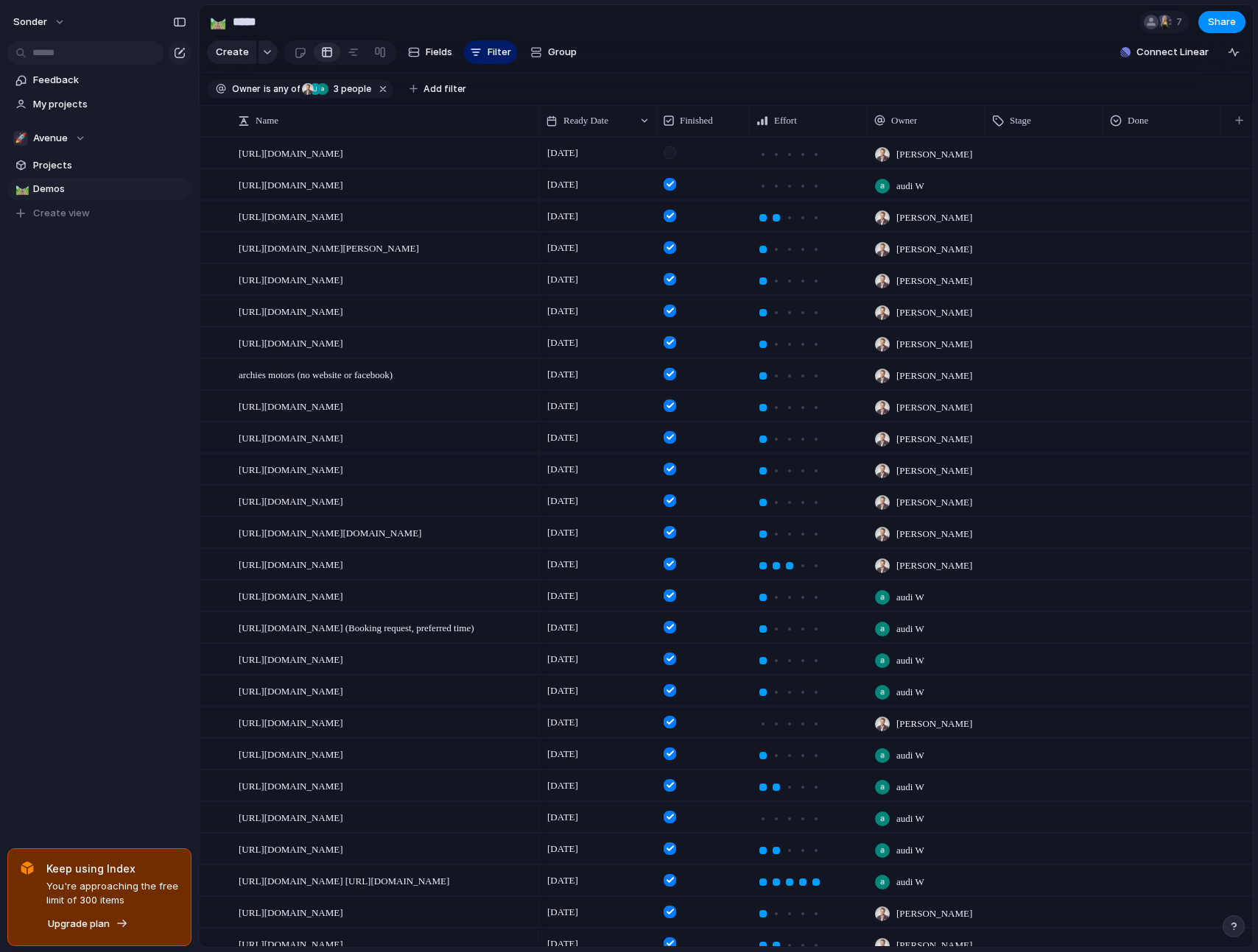
click at [1022, 73] on section "Create Fields Filter Group Zoom Collapse Connect Linear" at bounding box center [726, 55] width 1053 height 35
click at [208, 118] on div at bounding box center [212, 120] width 27 height 31
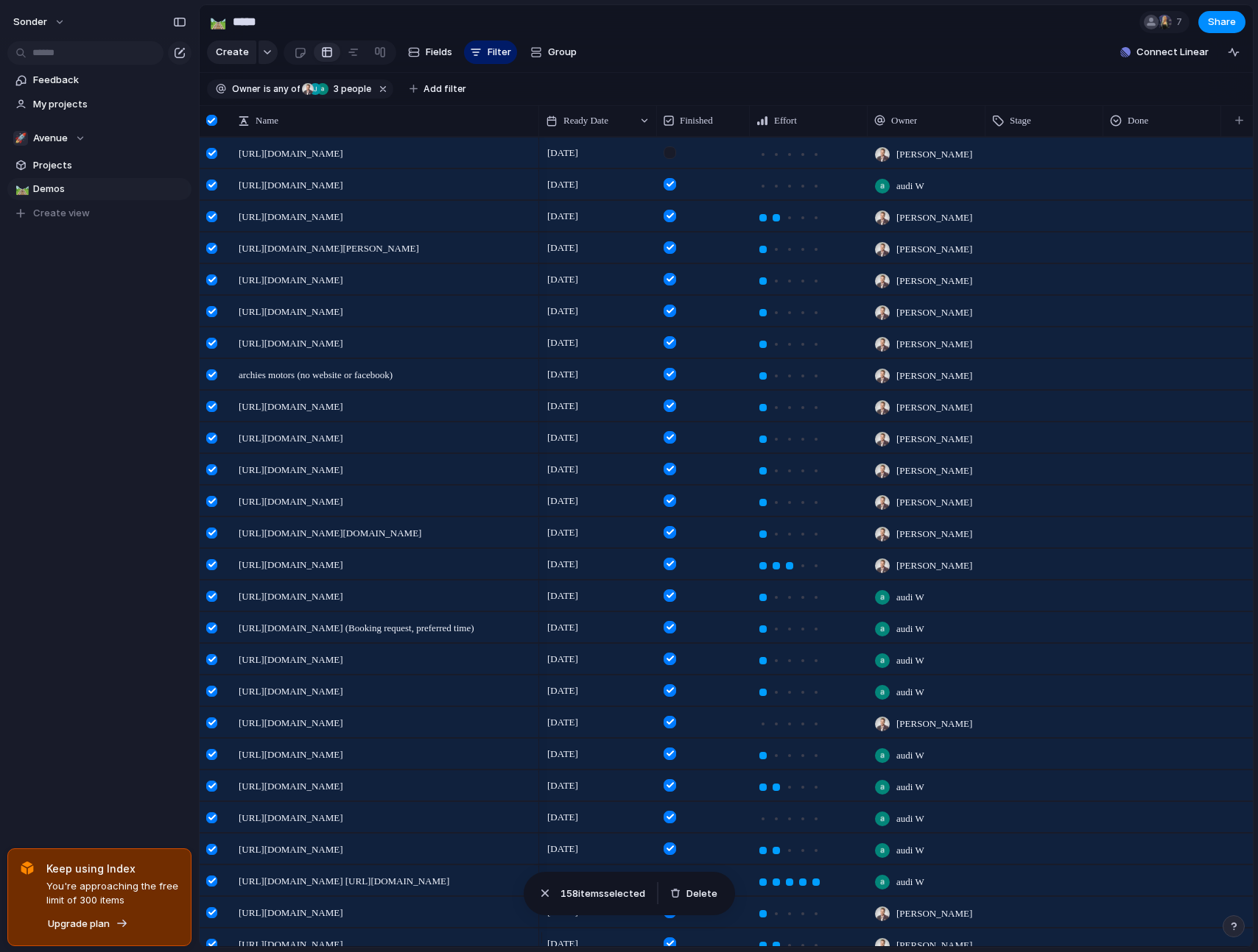
click at [209, 125] on div at bounding box center [212, 120] width 11 height 11
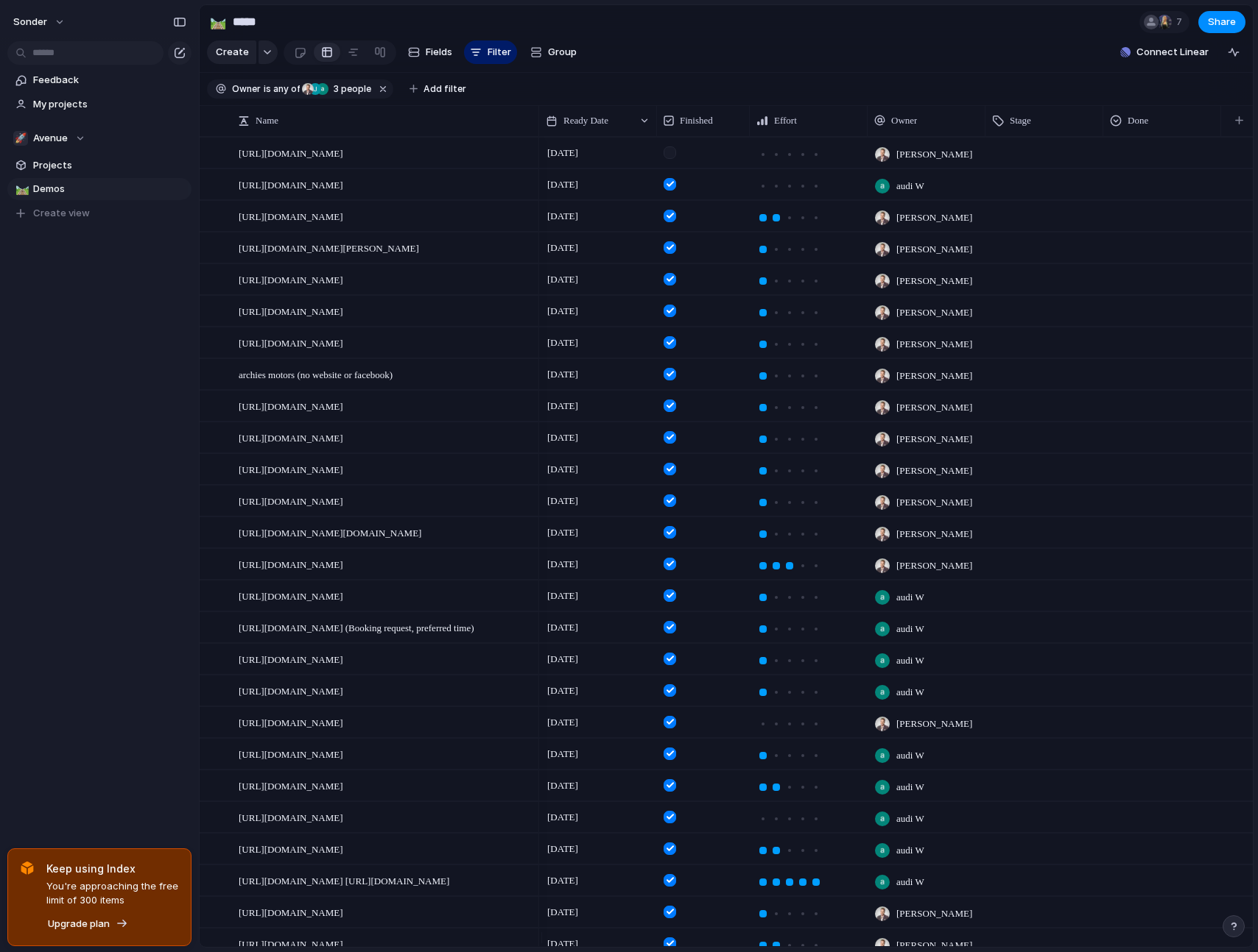
click at [726, 30] on section "🛤️ ***** 7 Share" at bounding box center [726, 22] width 1053 height 33
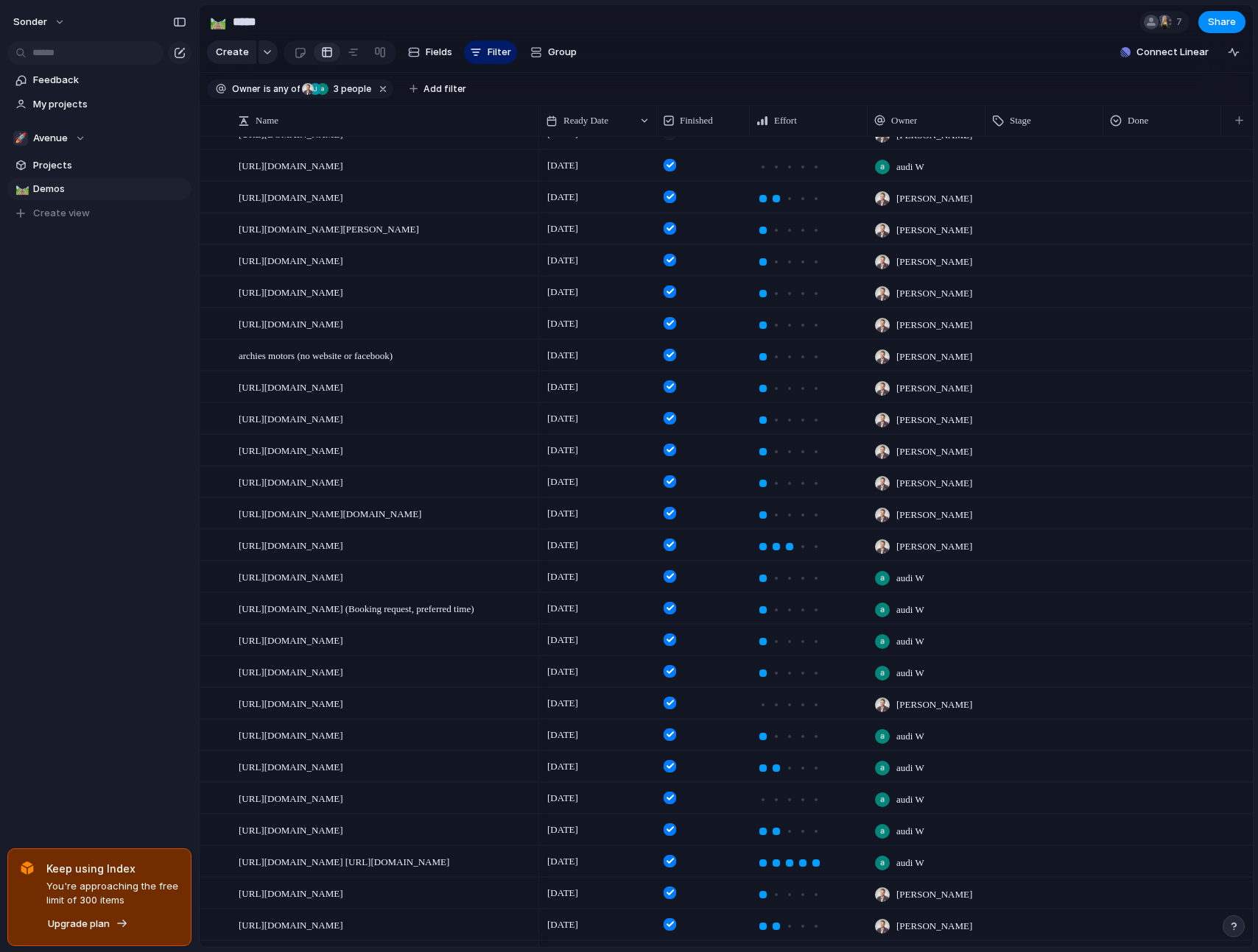
scroll to position [1, 0]
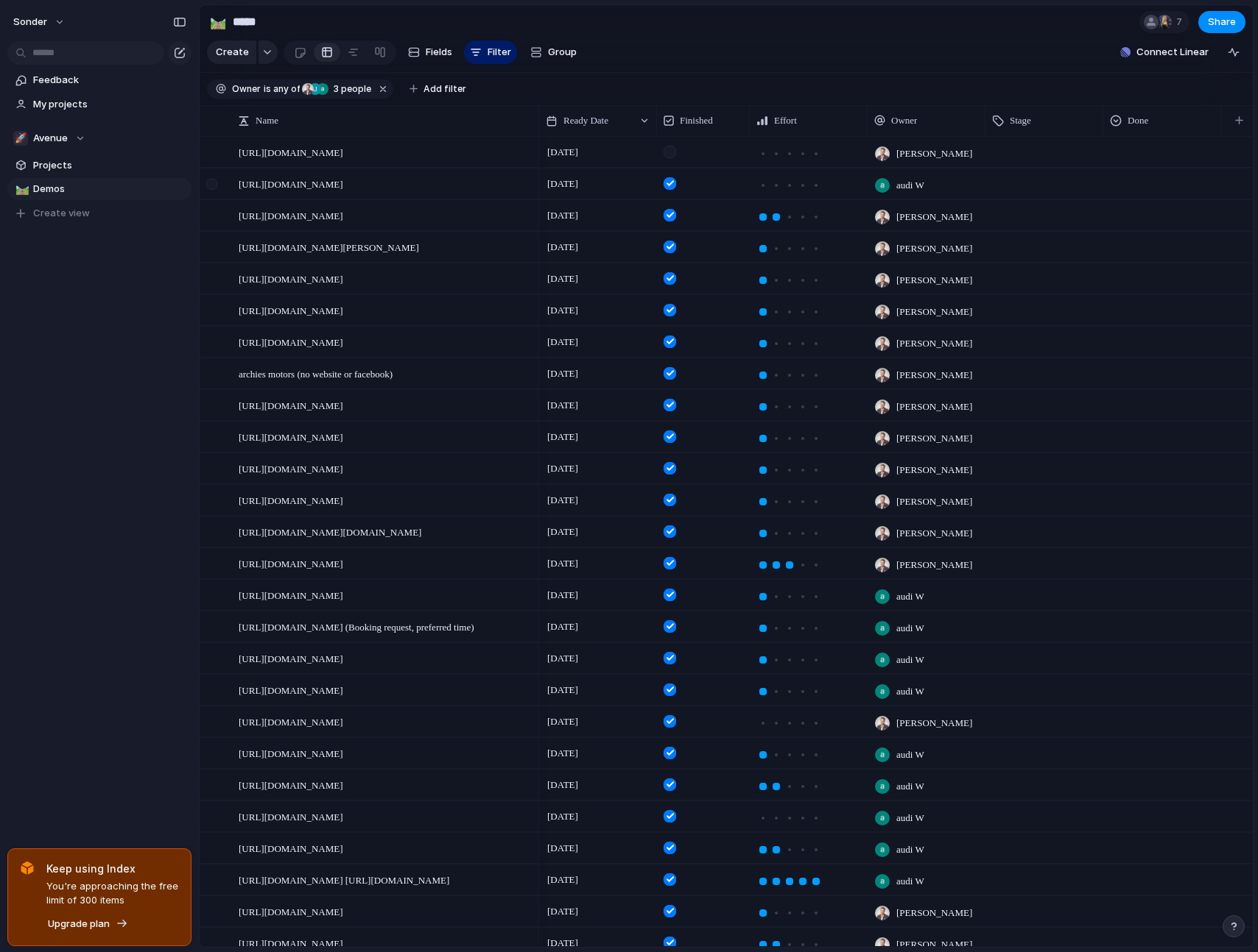
click at [212, 180] on div at bounding box center [213, 189] width 26 height 39
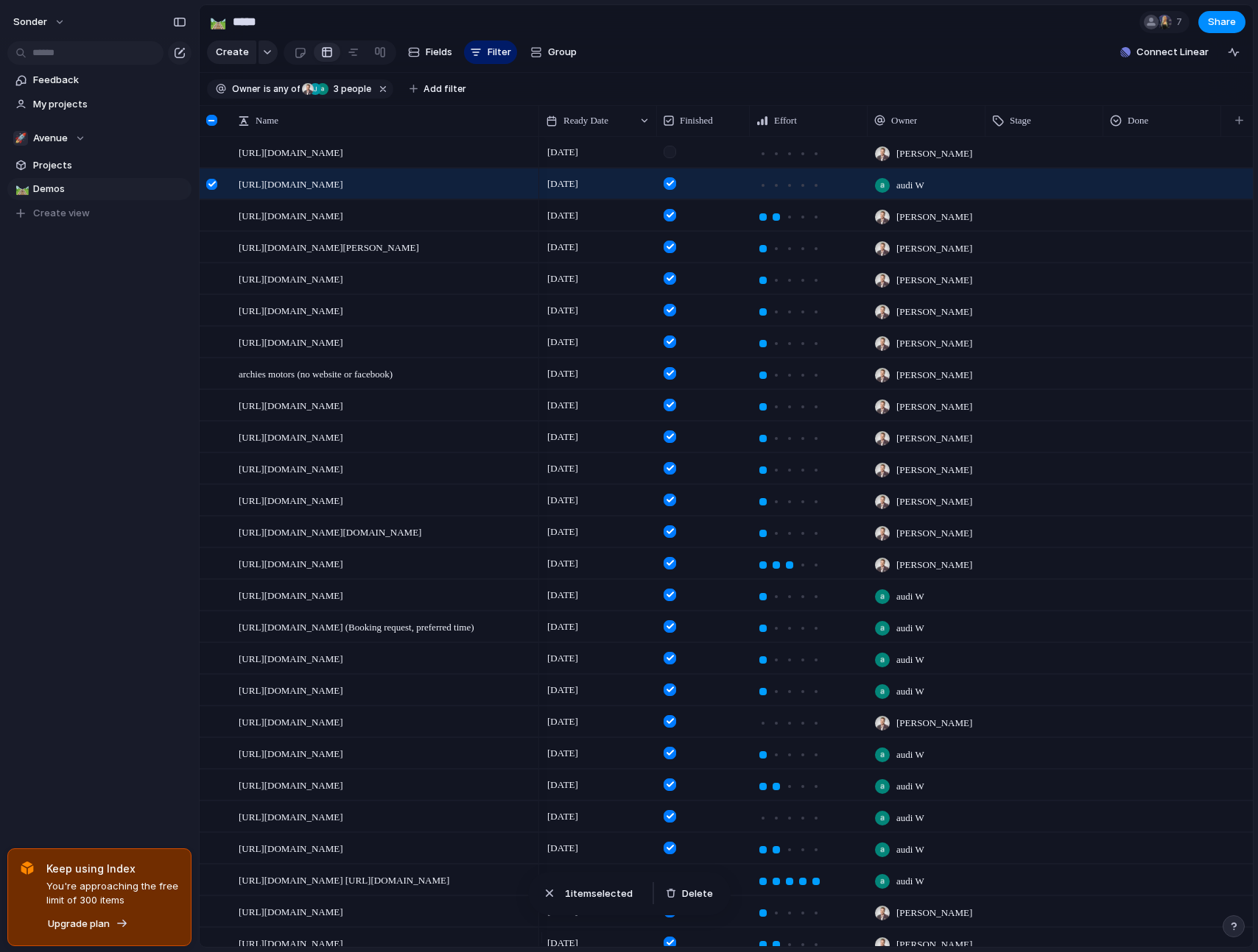
click at [207, 190] on div at bounding box center [212, 184] width 11 height 11
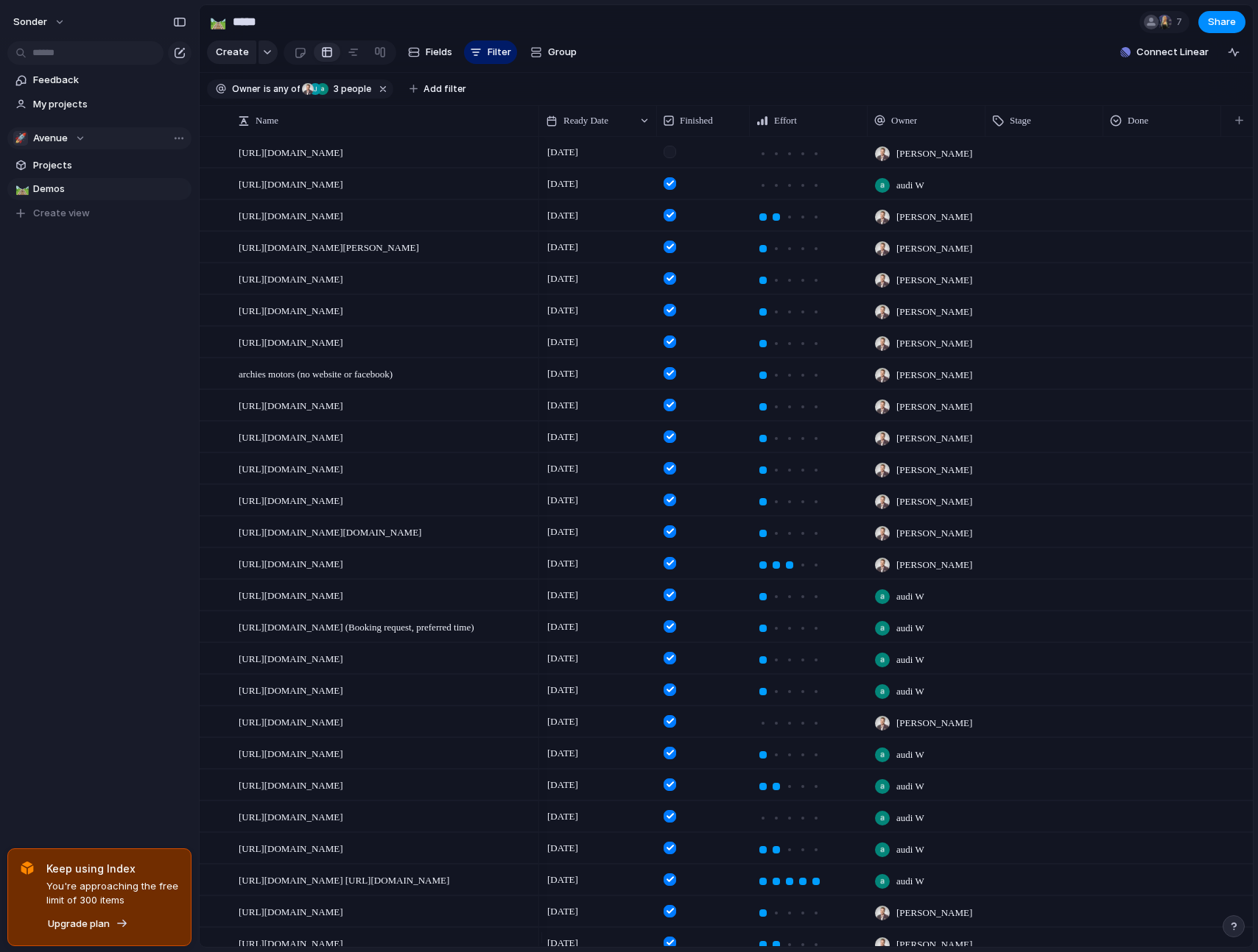
click at [78, 134] on div "🚀 Avenue" at bounding box center [49, 138] width 72 height 15
click at [91, 290] on li "💅 [PERSON_NAME]" at bounding box center [99, 297] width 167 height 25
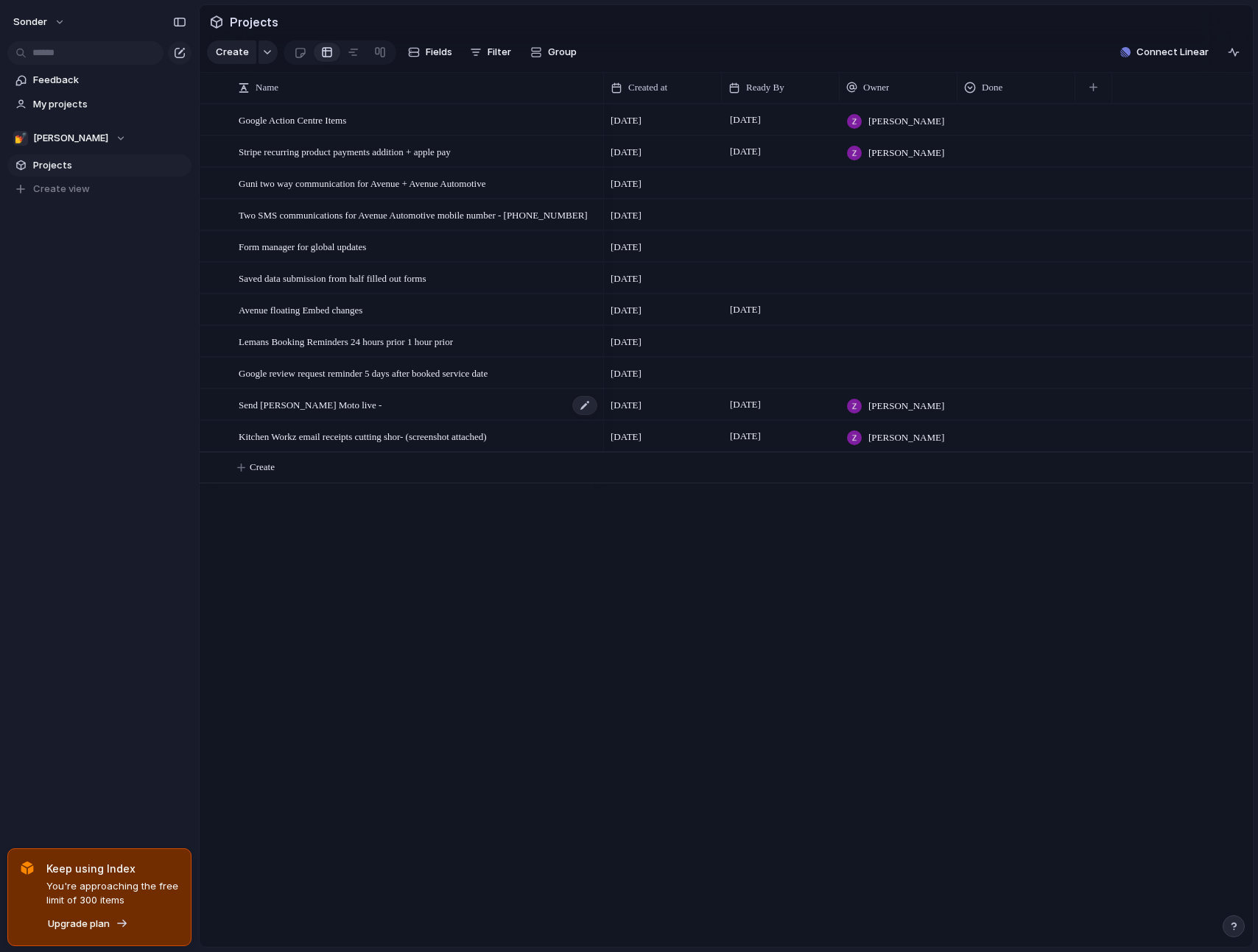
click at [326, 413] on span "Send [PERSON_NAME] Moto live -" at bounding box center [310, 404] width 143 height 17
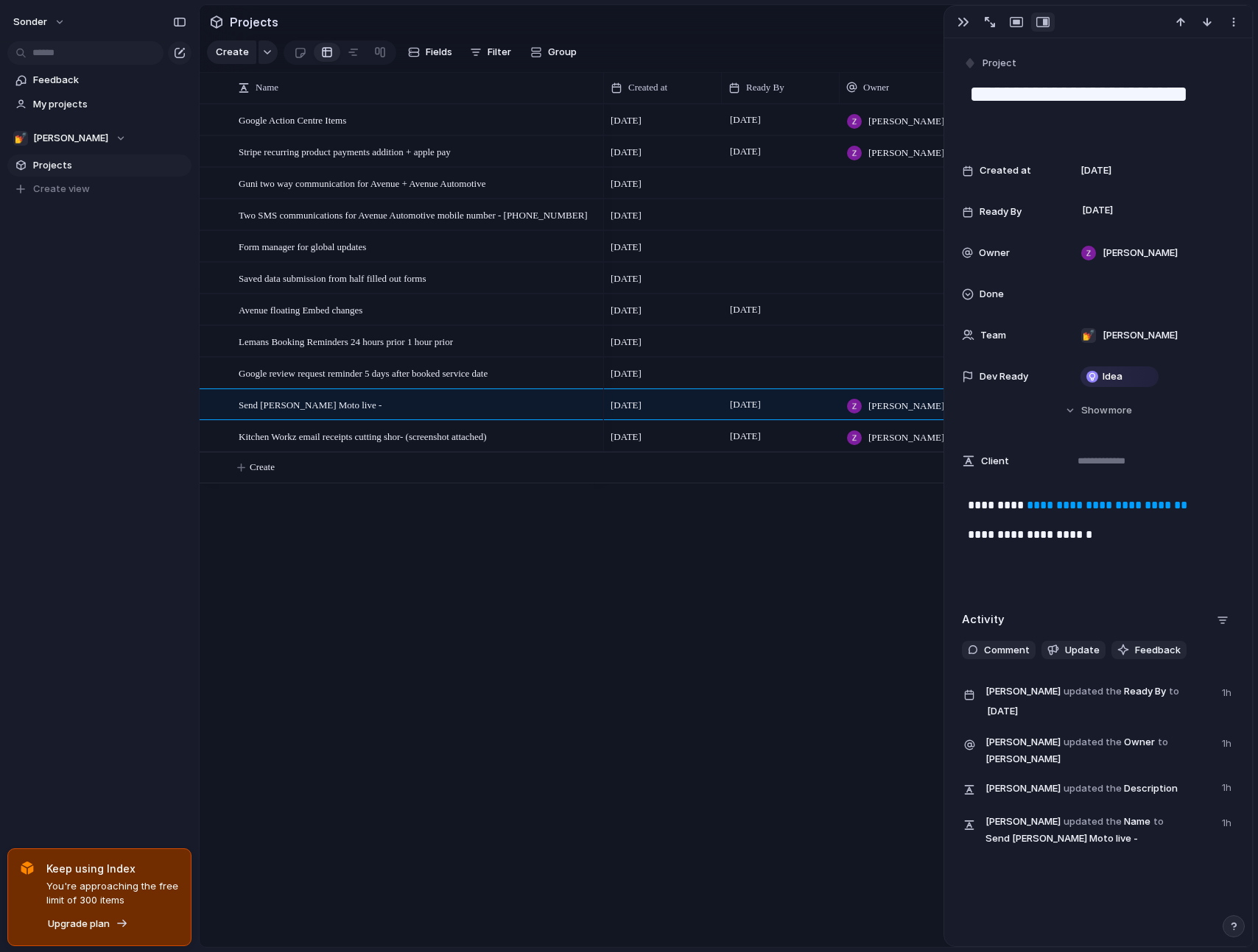
click at [764, 518] on div "[DATE] [PERSON_NAME] [DATE] August [PERSON_NAME] [DATE] [DATE] [DATE] [DATE] Au…" at bounding box center [928, 525] width 649 height 843
drag, startPoint x: 1218, startPoint y: 509, endPoint x: 1029, endPoint y: 506, distance: 189.0
click at [1029, 506] on p "**********" at bounding box center [1097, 505] width 261 height 18
copy link "**********"
click at [1024, 536] on p "**********" at bounding box center [1097, 535] width 261 height 18
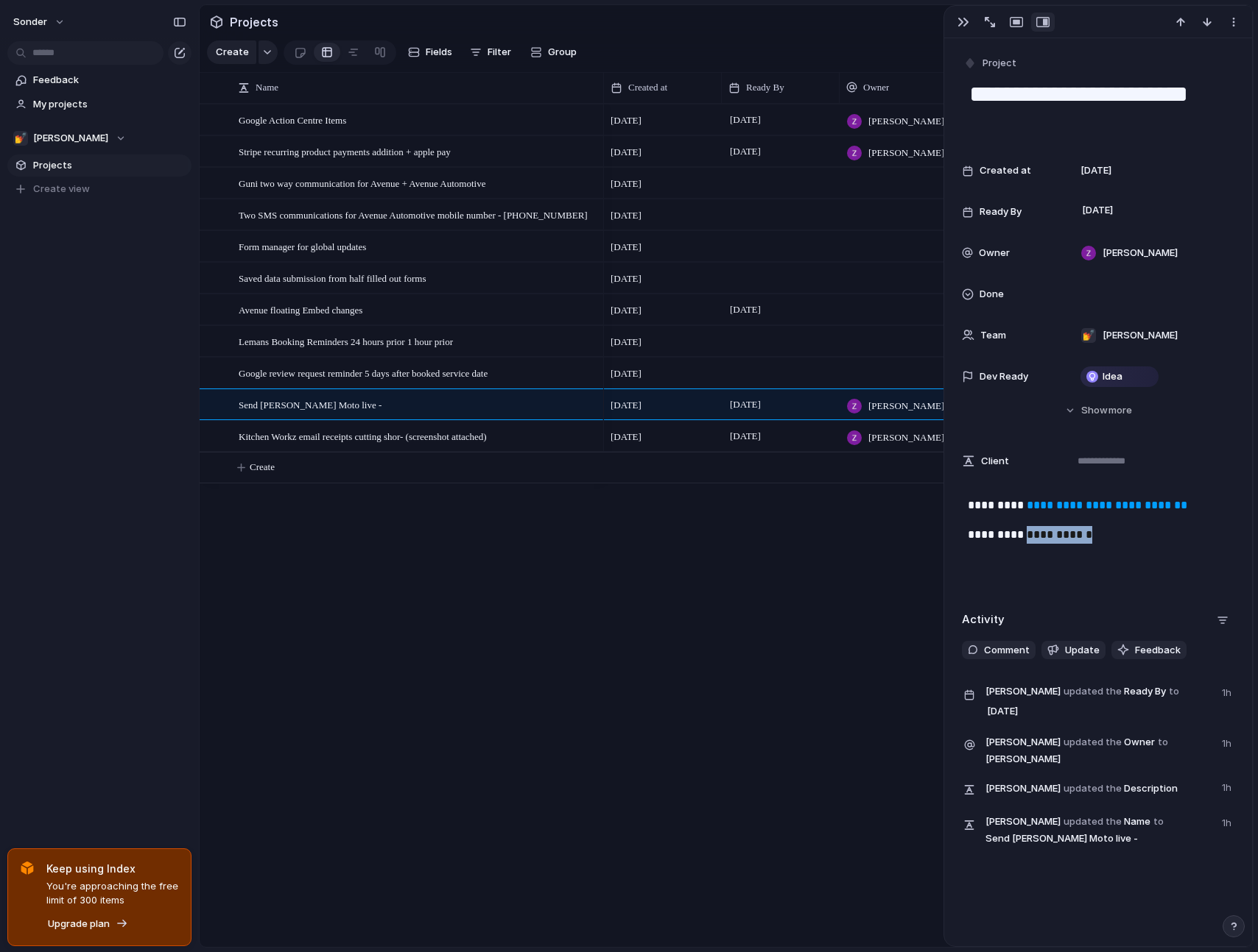
drag, startPoint x: 1022, startPoint y: 535, endPoint x: 1096, endPoint y: 540, distance: 74.2
click at [1096, 540] on p "**********" at bounding box center [1097, 535] width 261 height 18
copy p "**********"
click at [536, 624] on div "Google Action Centre Items Stripe recurring product payments addition + apple p…" at bounding box center [726, 525] width 1053 height 843
click at [377, 420] on div "Send [PERSON_NAME] Moto live -" at bounding box center [419, 405] width 360 height 30
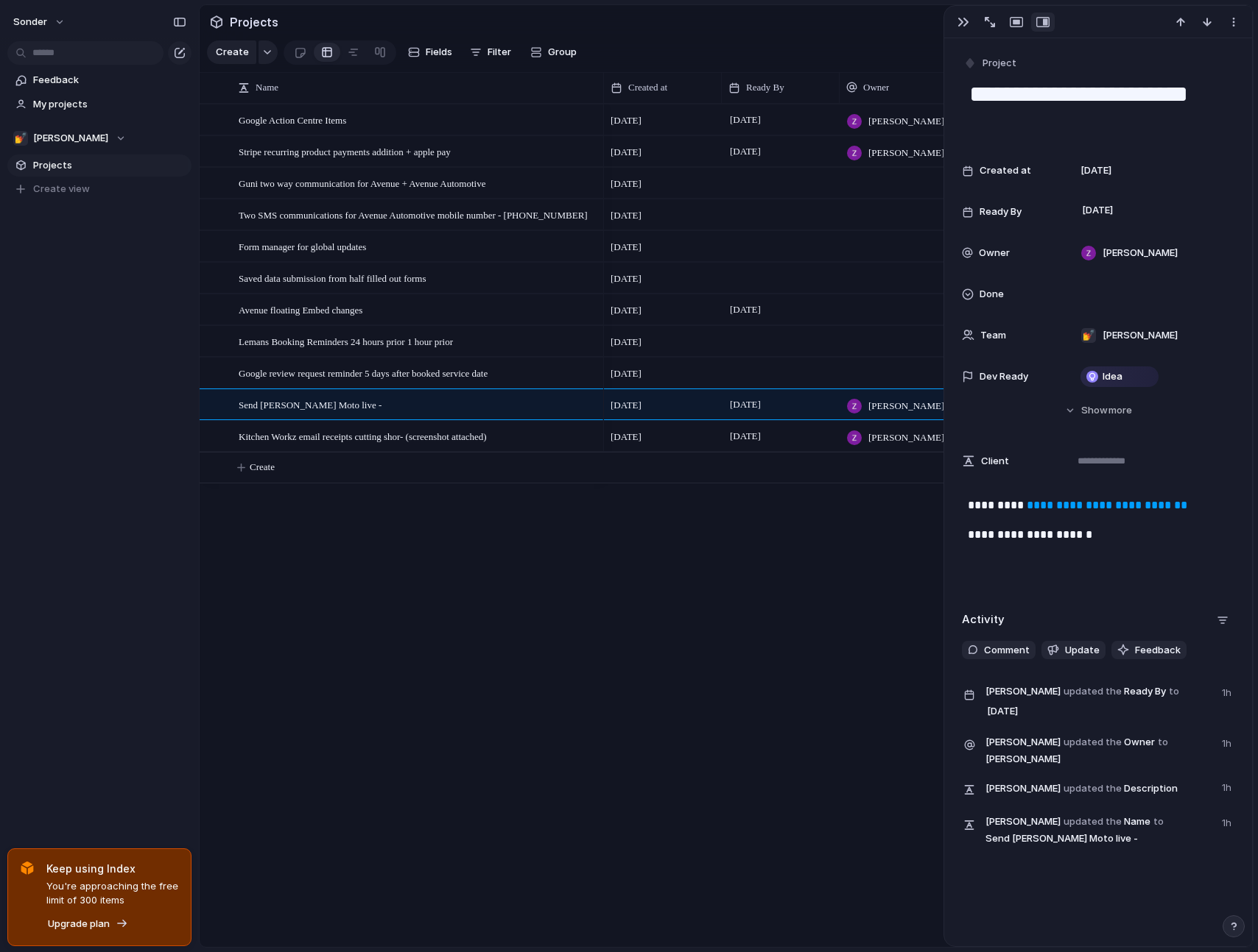
click at [1079, 552] on div "**********" at bounding box center [1098, 543] width 272 height 94
drag, startPoint x: 1028, startPoint y: 536, endPoint x: 1124, endPoint y: 533, distance: 96.0
click at [1124, 533] on p "**********" at bounding box center [1097, 535] width 261 height 18
copy p "**********"
click at [617, 560] on div "[DATE] [PERSON_NAME] [DATE] August [PERSON_NAME] [DATE] [DATE] [DATE] [DATE] Au…" at bounding box center [928, 525] width 649 height 843
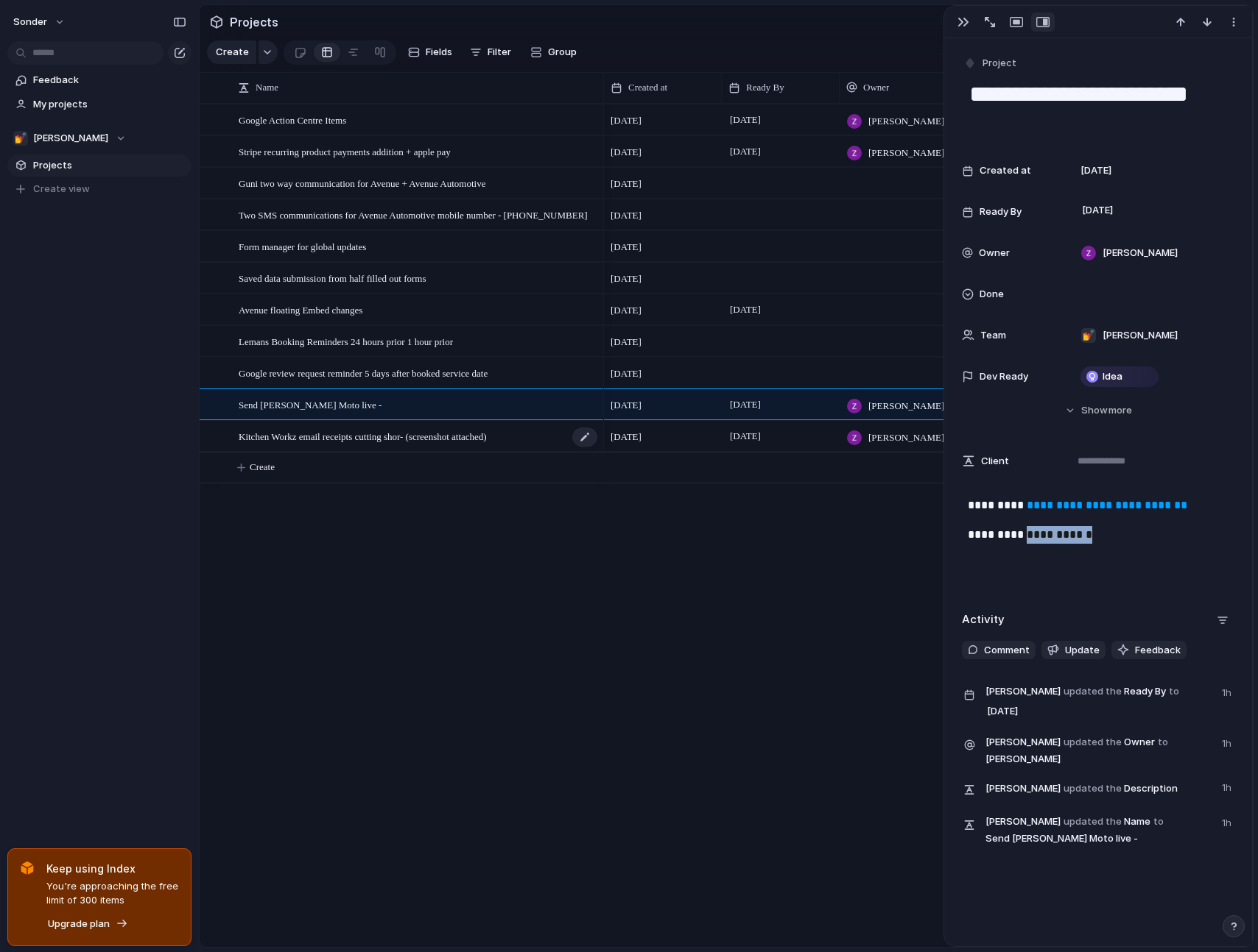
click at [460, 445] on span "Kitchen Workz email receipts cutting shor- (screenshot attached)" at bounding box center [363, 435] width 248 height 17
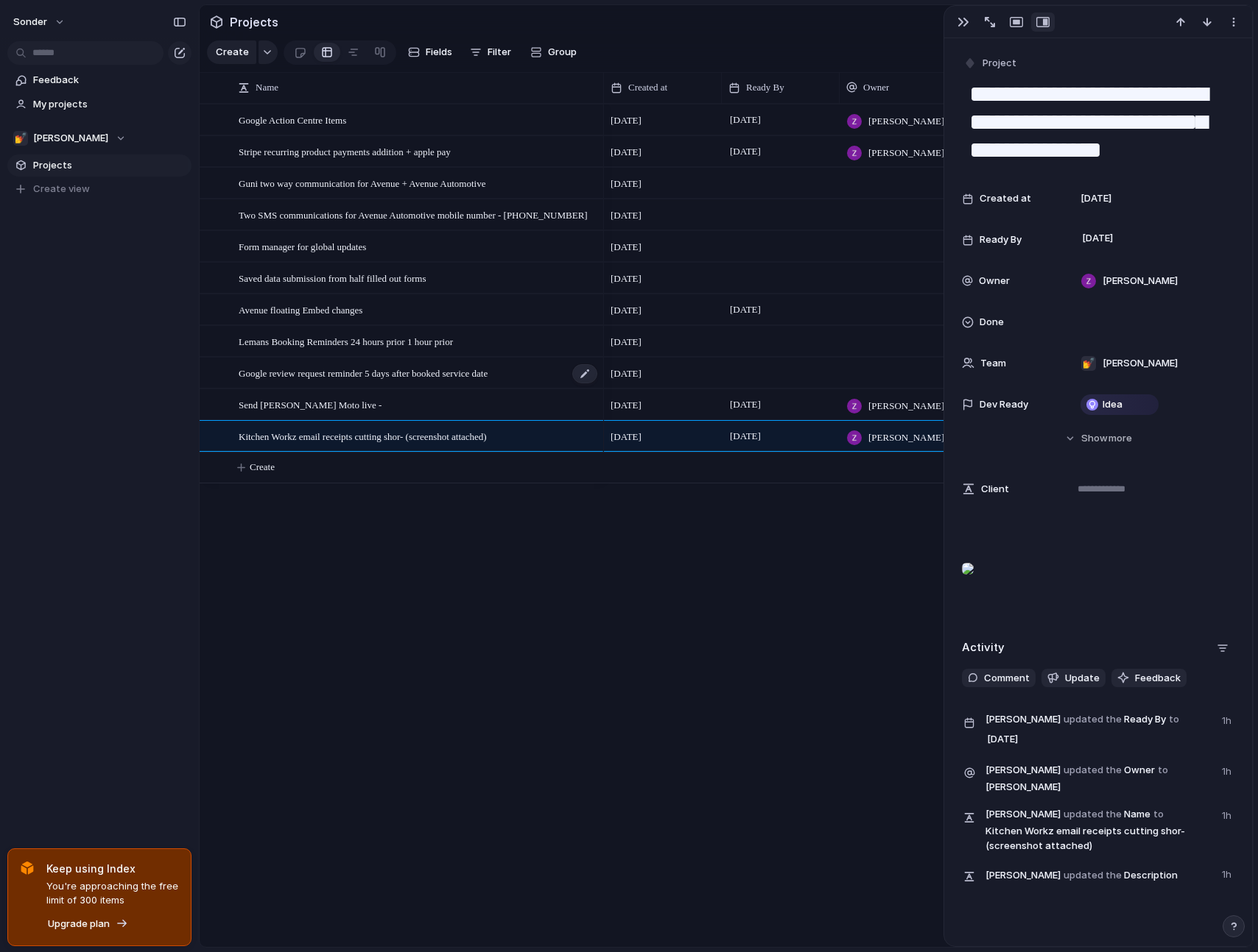
click at [445, 376] on span "Google review request reminder 5 days after booked service date" at bounding box center [363, 372] width 249 height 17
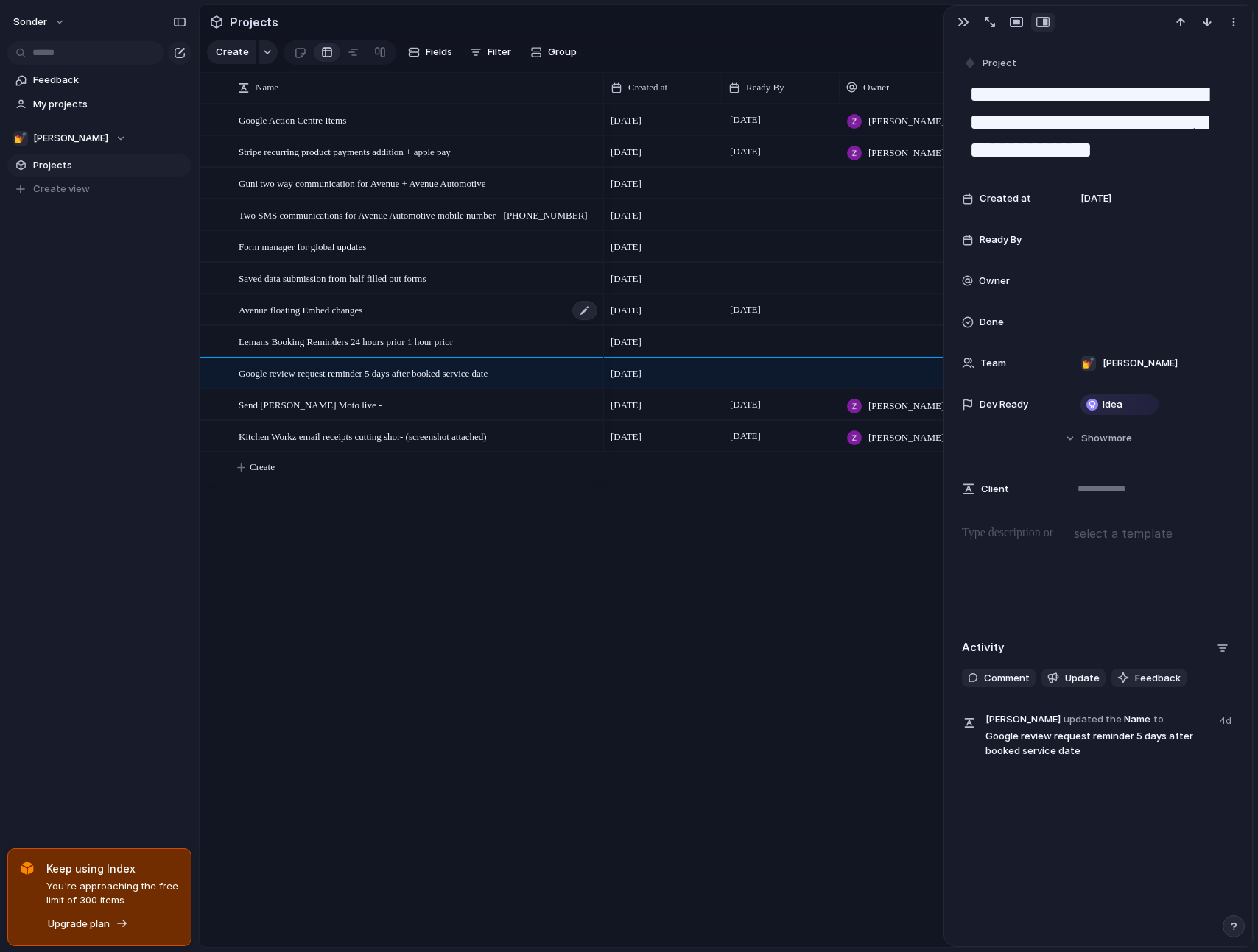
click at [413, 317] on div "Avenue floating Embed changes" at bounding box center [419, 310] width 360 height 30
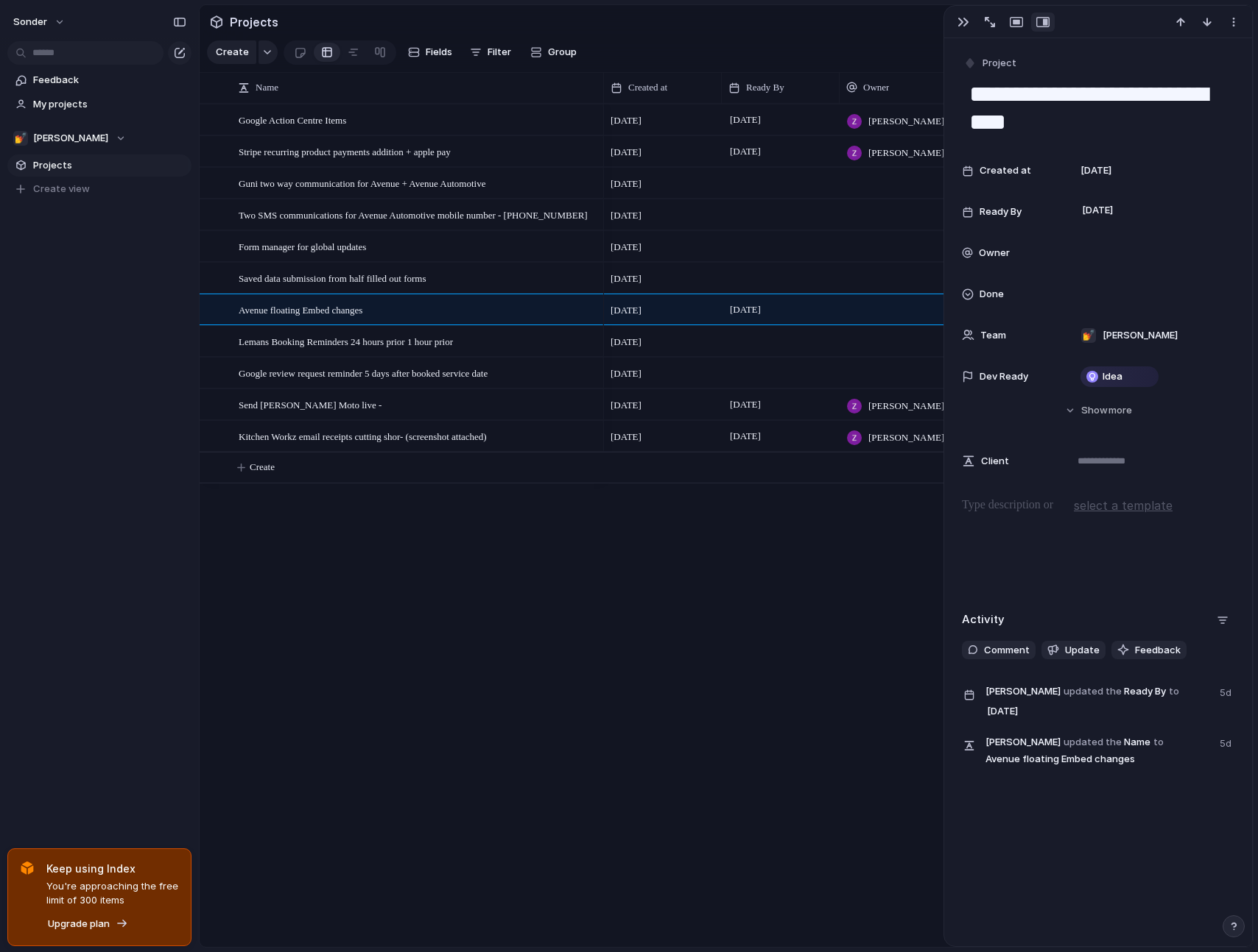
click at [445, 571] on div "Google Action Centre Items Stripe recurring product payments addition + apple p…" at bounding box center [726, 525] width 1053 height 843
click at [439, 131] on div "Google Action Centre Items" at bounding box center [419, 120] width 360 height 30
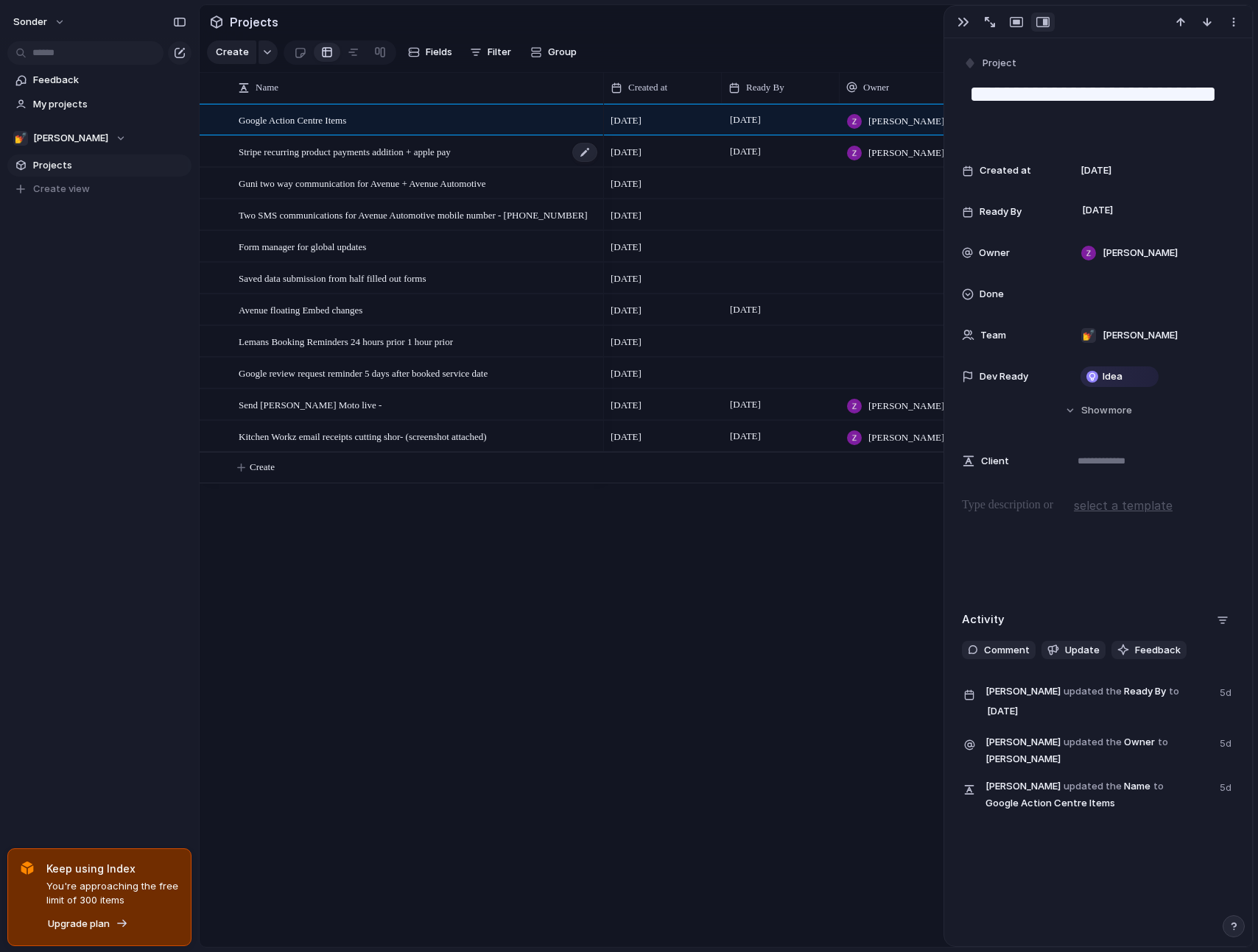
click at [438, 160] on span "Stripe recurring product payments addition + apple pay" at bounding box center [345, 151] width 212 height 17
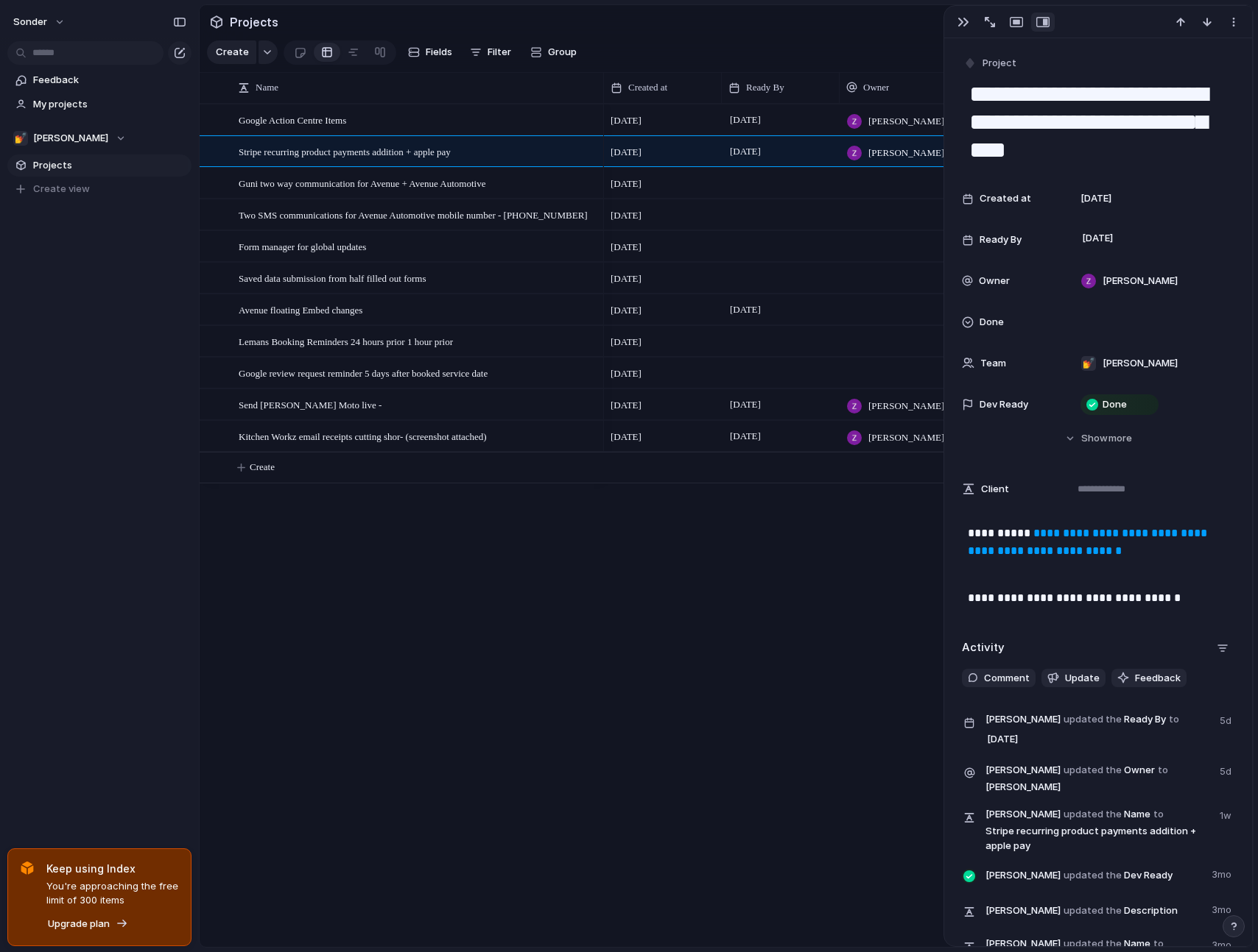
click at [496, 533] on div "Google Action Centre Items Stripe recurring product payments addition + apple p…" at bounding box center [726, 525] width 1053 height 843
click at [428, 133] on div "Google Action Centre Items" at bounding box center [419, 120] width 360 height 30
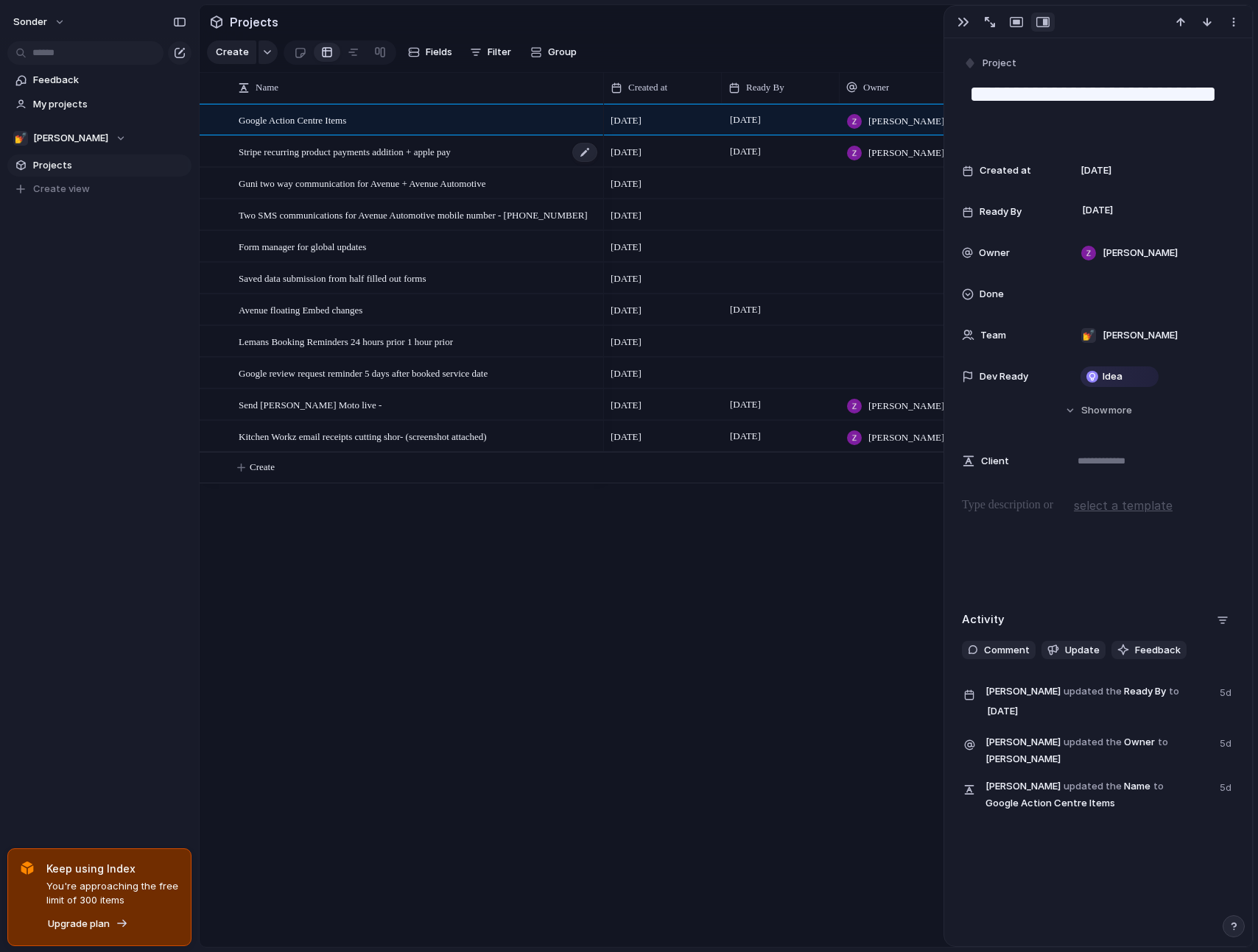
click at [421, 158] on span "Stripe recurring product payments addition + apple pay" at bounding box center [345, 151] width 212 height 17
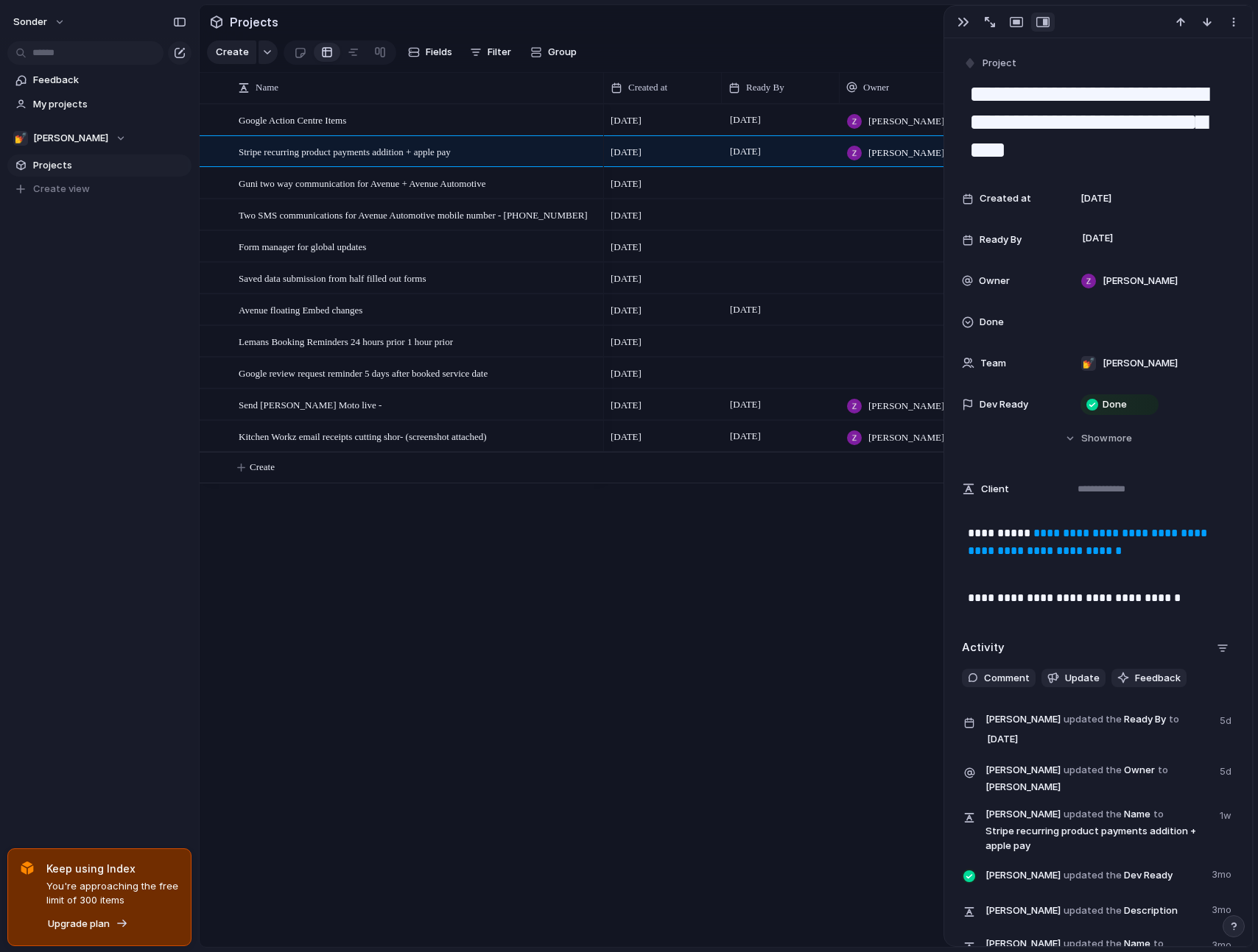
click at [482, 647] on div "Google Action Centre Items Stripe recurring product payments addition + apple p…" at bounding box center [726, 525] width 1053 height 843
click at [480, 191] on span "Guni two way communication for Avenue + Avenue Automotive" at bounding box center [362, 183] width 247 height 17
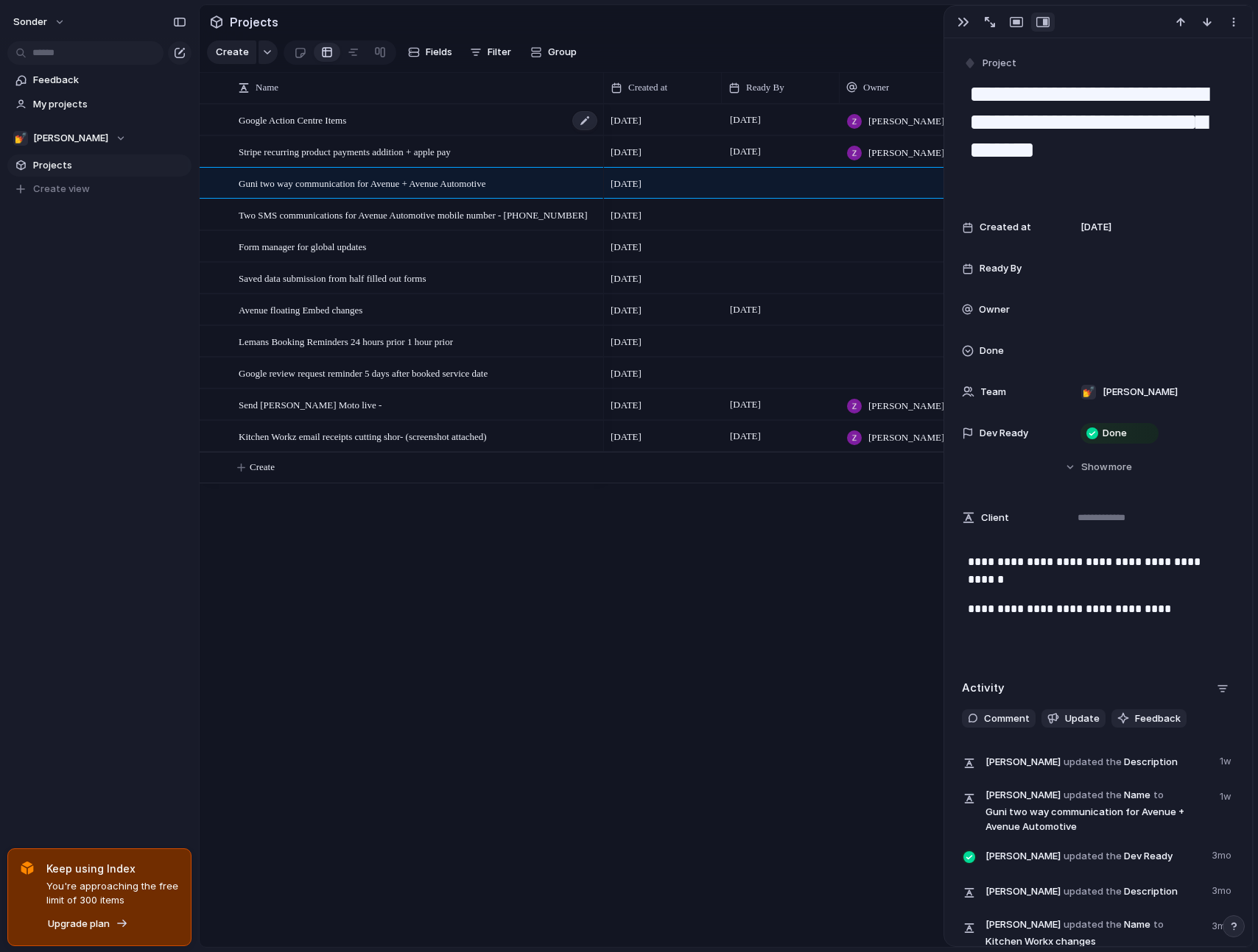
click at [485, 129] on div "Google Action Centre Items" at bounding box center [419, 120] width 360 height 30
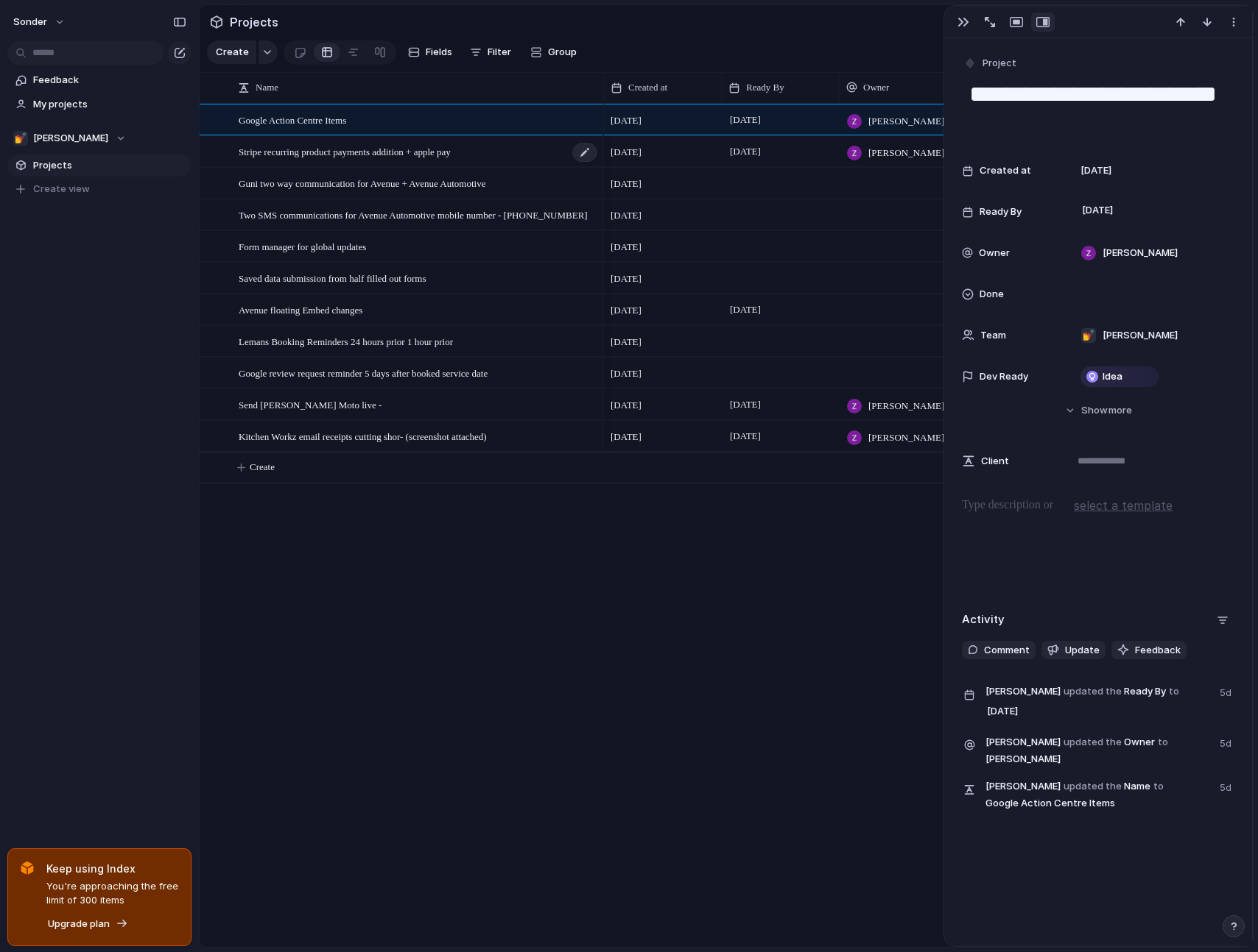
click at [450, 156] on span "Stripe recurring product payments addition + apple pay" at bounding box center [345, 151] width 212 height 17
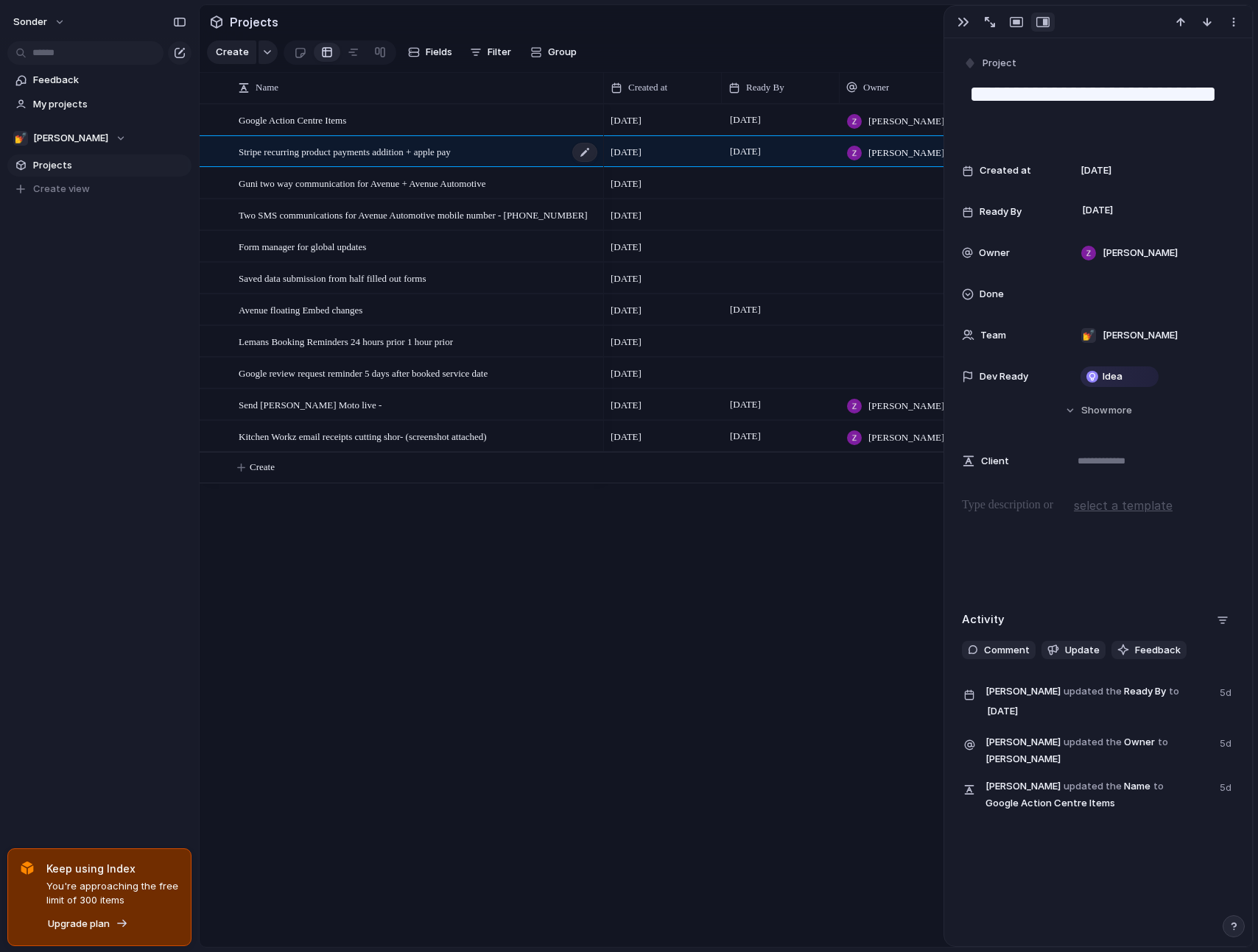
type textarea "**********"
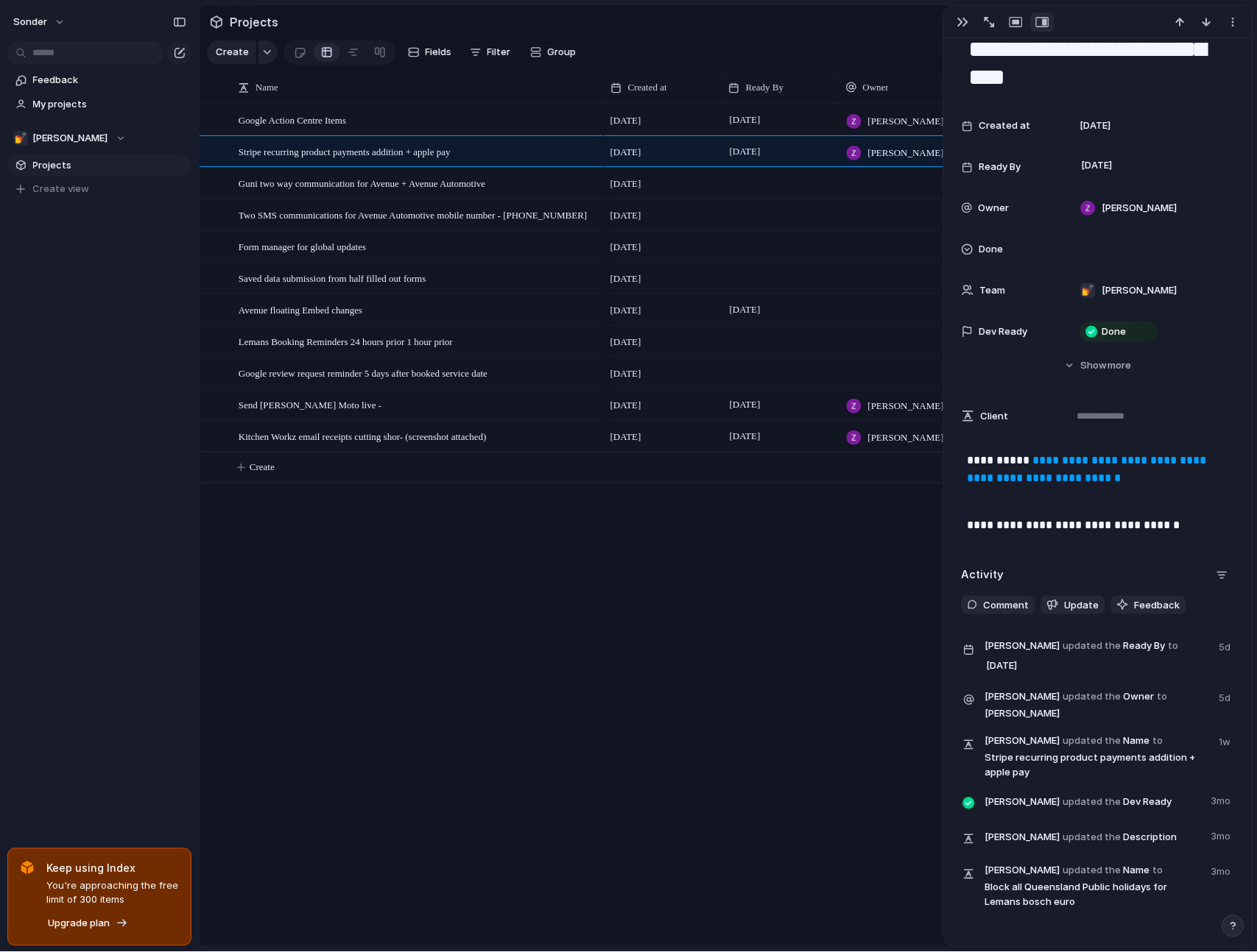
scroll to position [92, 0]
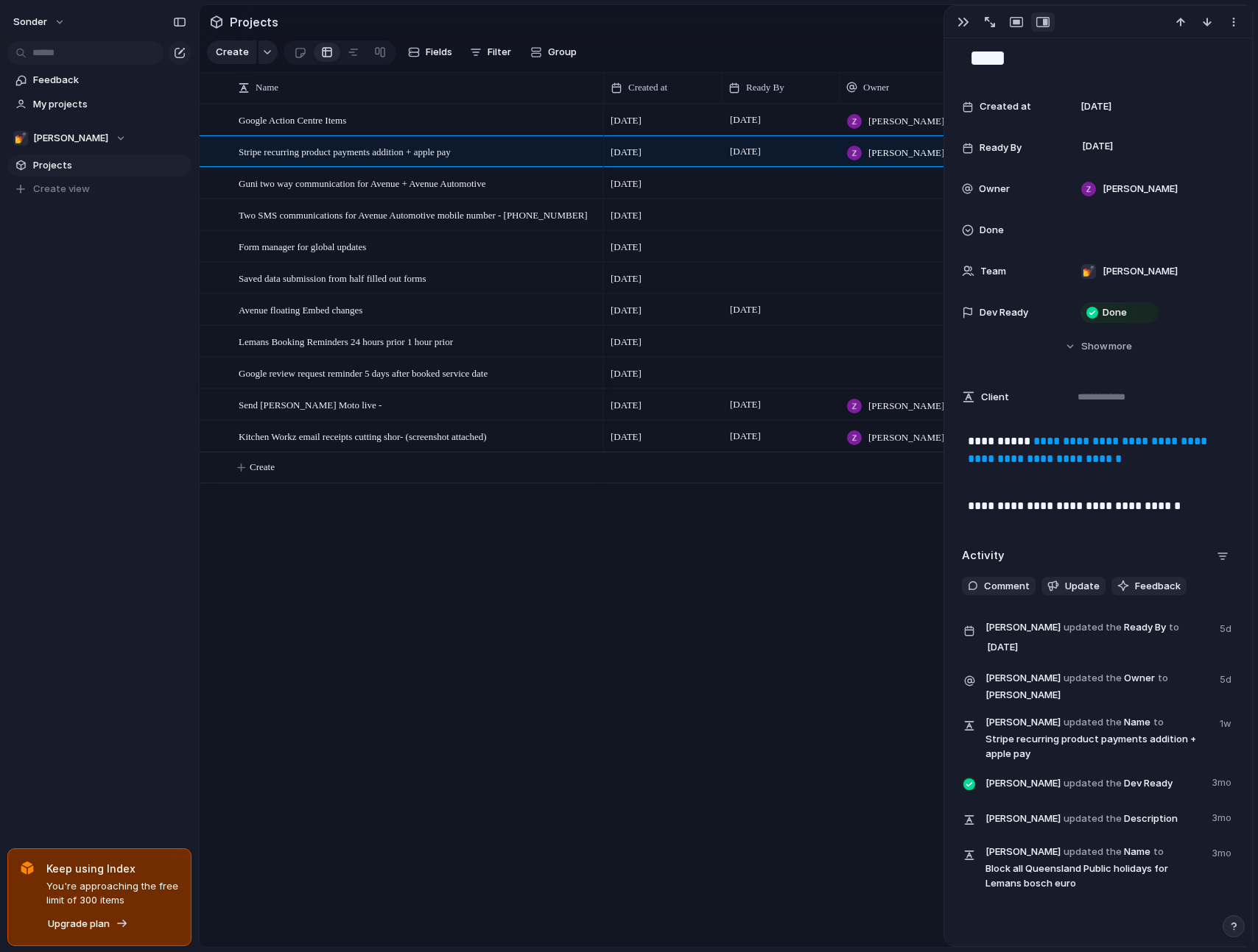
click at [867, 658] on div "[DATE] [PERSON_NAME] [DATE] August [PERSON_NAME] [DATE] [DATE] [DATE] [DATE] Au…" at bounding box center [928, 525] width 649 height 843
click at [924, 555] on div "[DATE] [PERSON_NAME] [DATE] August [PERSON_NAME] [DATE] [DATE] [DATE] [DATE] Au…" at bounding box center [928, 525] width 649 height 843
click at [633, 576] on div "[DATE] [PERSON_NAME] [DATE] August [PERSON_NAME] [DATE] [DATE] [DATE] [DATE] Au…" at bounding box center [928, 525] width 649 height 843
drag, startPoint x: 277, startPoint y: 552, endPoint x: 281, endPoint y: 98, distance: 454.0
click at [281, 98] on div "Name Created at Ready By Owner Done Google Action Centre Items Stripe recurring…" at bounding box center [726, 509] width 1053 height 875
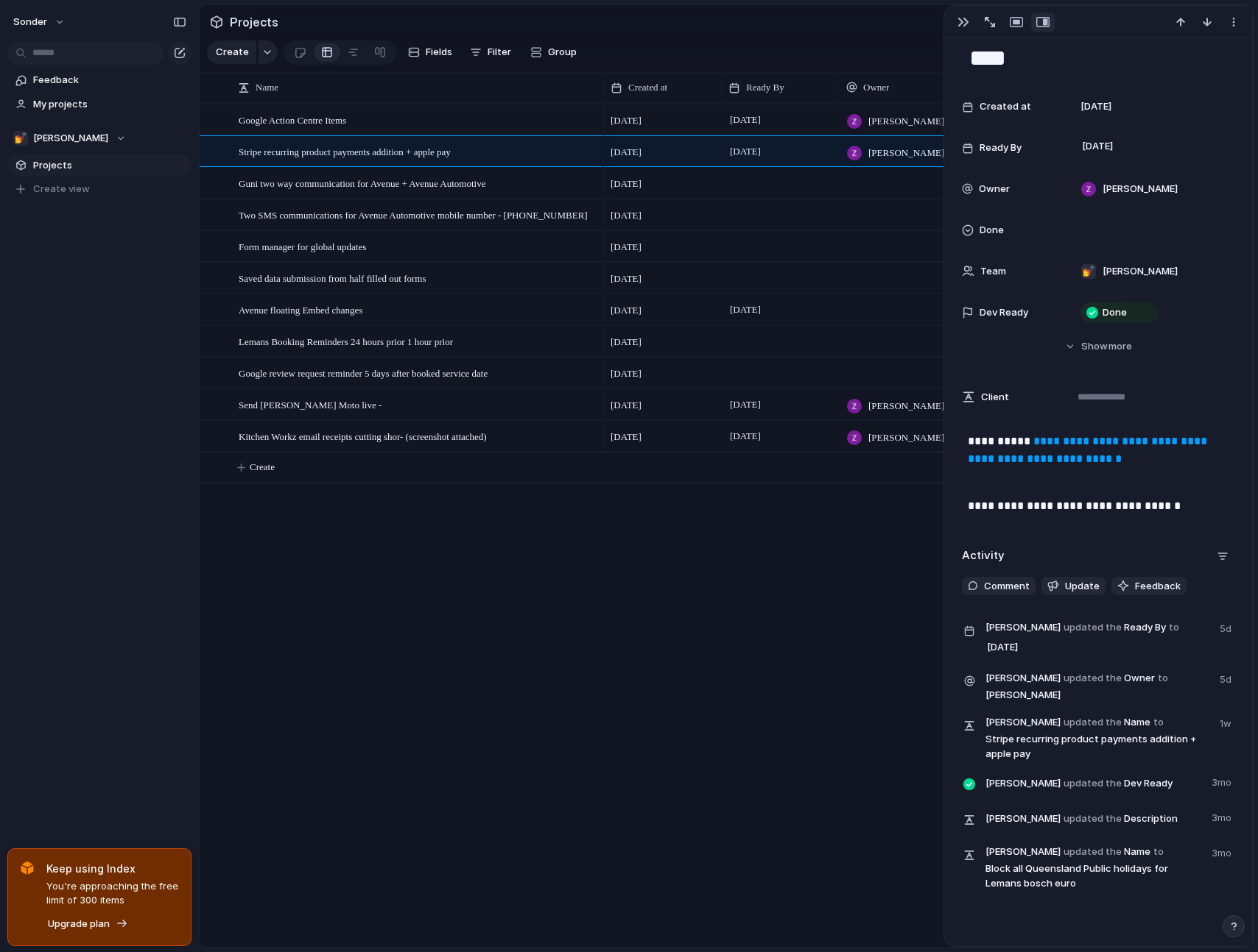
click at [751, 47] on section "Create Fields Filter Group Zoom Collapse Connect Linear" at bounding box center [726, 55] width 1053 height 35
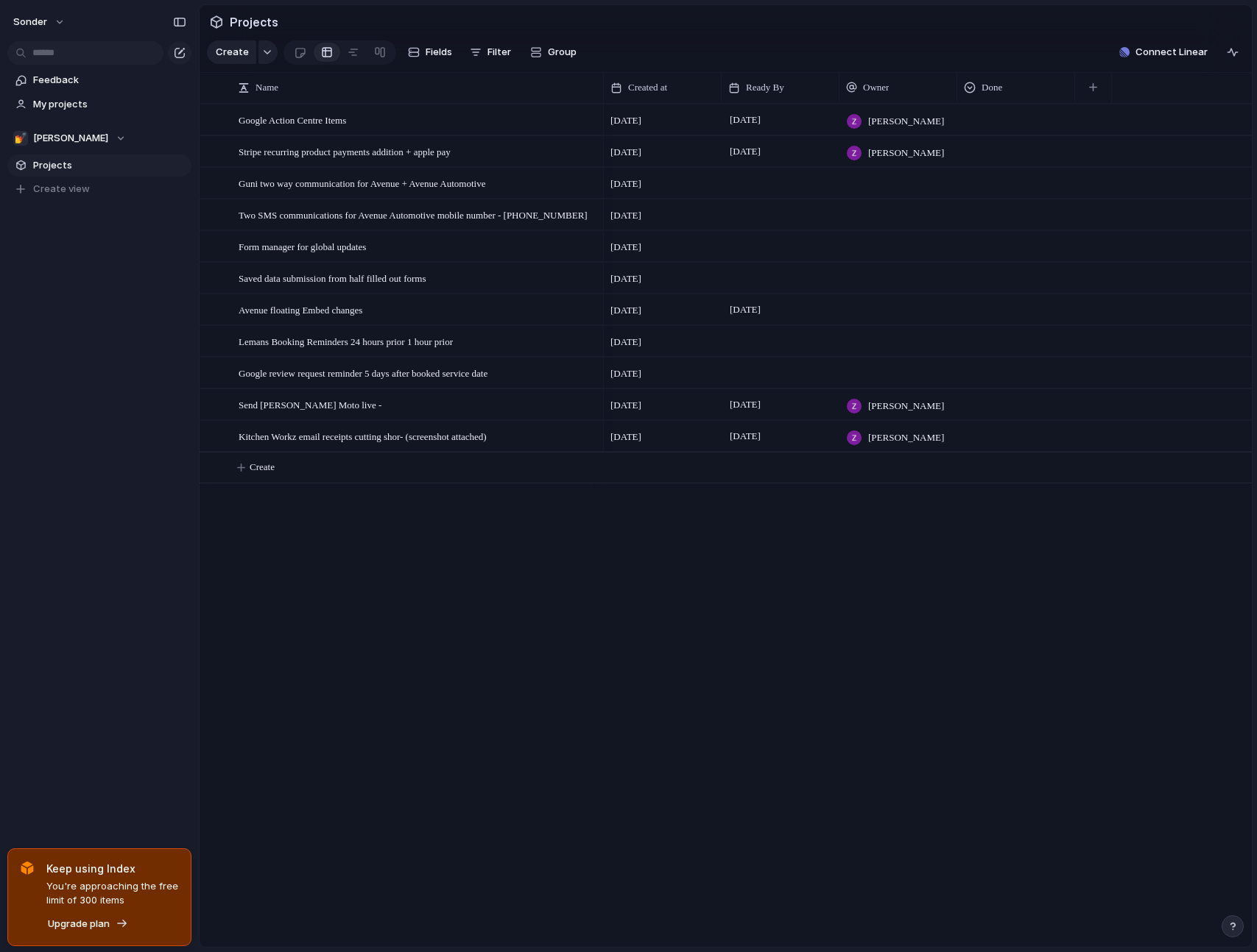
click at [250, 610] on div "Google Action Centre Items Stripe recurring product payments addition + apple p…" at bounding box center [725, 525] width 1052 height 843
click at [254, 611] on div "Google Action Centre Items Stripe recurring product payments addition + apple p…" at bounding box center [725, 525] width 1052 height 843
click at [344, 553] on div "Google Action Centre Items Stripe recurring product payments addition + apple p…" at bounding box center [725, 525] width 1052 height 843
click at [356, 542] on div "Google Action Centre Items Stripe recurring product payments addition + apple p…" at bounding box center [725, 525] width 1052 height 843
click at [352, 541] on div "Google Action Centre Items Stripe recurring product payments addition + apple p…" at bounding box center [725, 525] width 1052 height 843
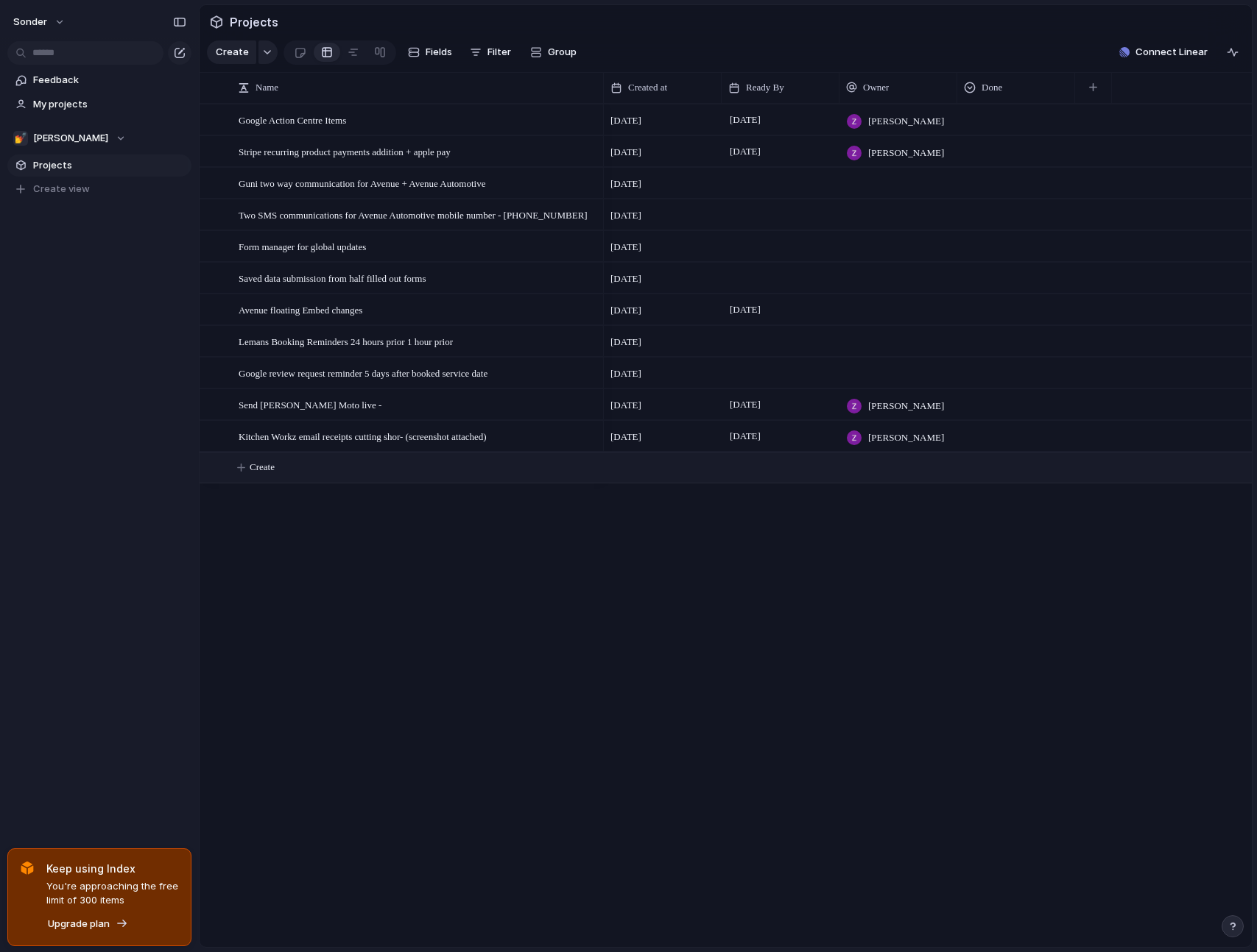
drag, startPoint x: 289, startPoint y: 540, endPoint x: 406, endPoint y: 463, distance: 140.1
click at [406, 463] on div "Google Action Centre Items Stripe recurring product payments addition + apple p…" at bounding box center [725, 525] width 1052 height 843
click at [340, 652] on div "Google Action Centre Items Stripe recurring product payments addition + apple p…" at bounding box center [725, 525] width 1052 height 843
drag, startPoint x: 240, startPoint y: 519, endPoint x: 233, endPoint y: 92, distance: 427.1
click at [233, 92] on div "Name Created at Ready By Owner Done Google Action Centre Items Stripe recurring…" at bounding box center [725, 509] width 1052 height 875
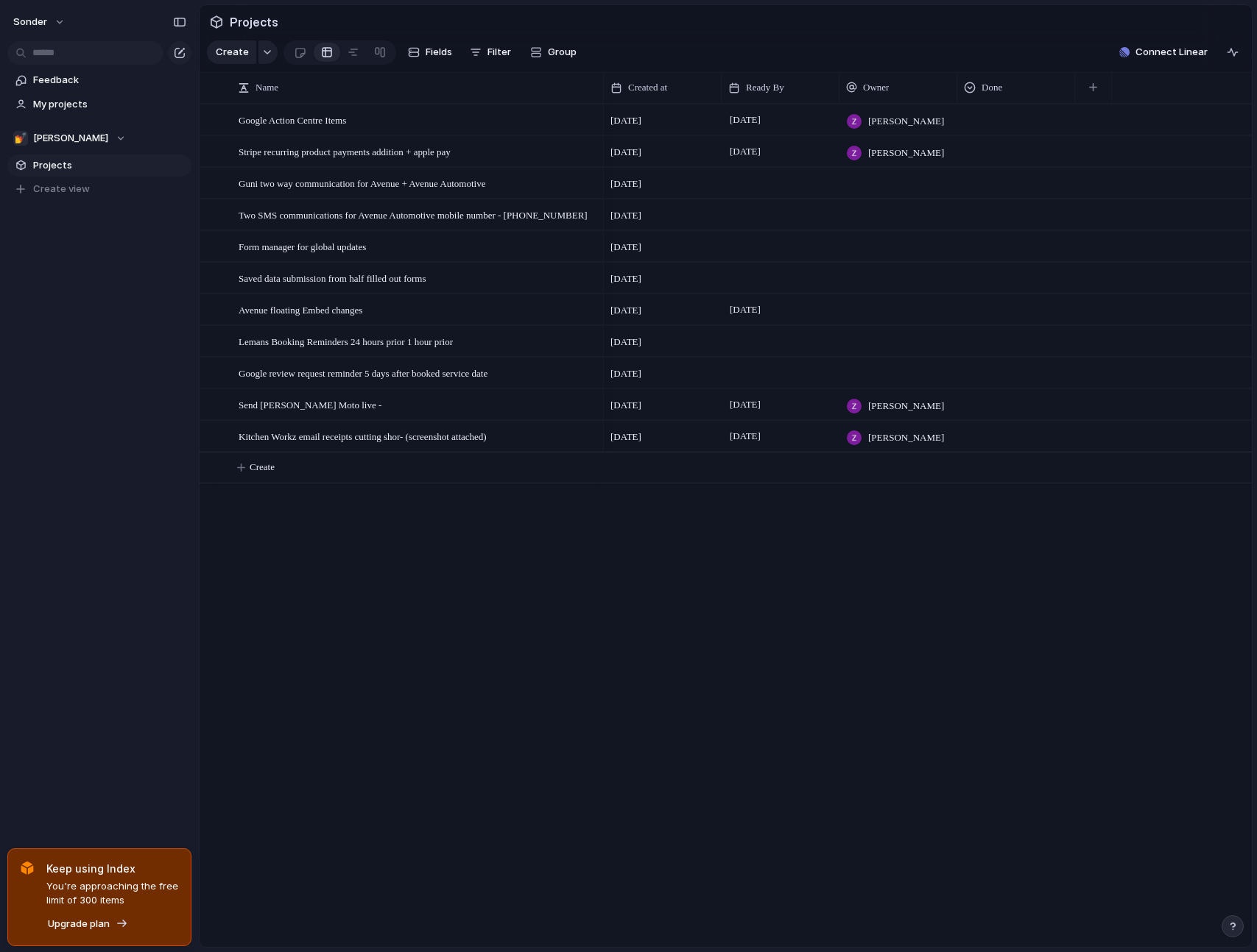
drag, startPoint x: 231, startPoint y: 83, endPoint x: 487, endPoint y: 577, distance: 556.4
click at [487, 577] on main "Projects Create Fields Filter Group Zoom Collapse Connect Linear Name Created a…" at bounding box center [725, 476] width 1053 height 943
click at [898, 622] on div "[DATE] [PERSON_NAME] [DATE] August [PERSON_NAME] [DATE] [DATE] [DATE] [DATE] Au…" at bounding box center [928, 525] width 648 height 843
drag, startPoint x: 1035, startPoint y: 605, endPoint x: 255, endPoint y: 75, distance: 943.0
click at [254, 79] on main "Projects Create Fields Filter Group Zoom Collapse Connect Linear Name Created a…" at bounding box center [725, 476] width 1053 height 943
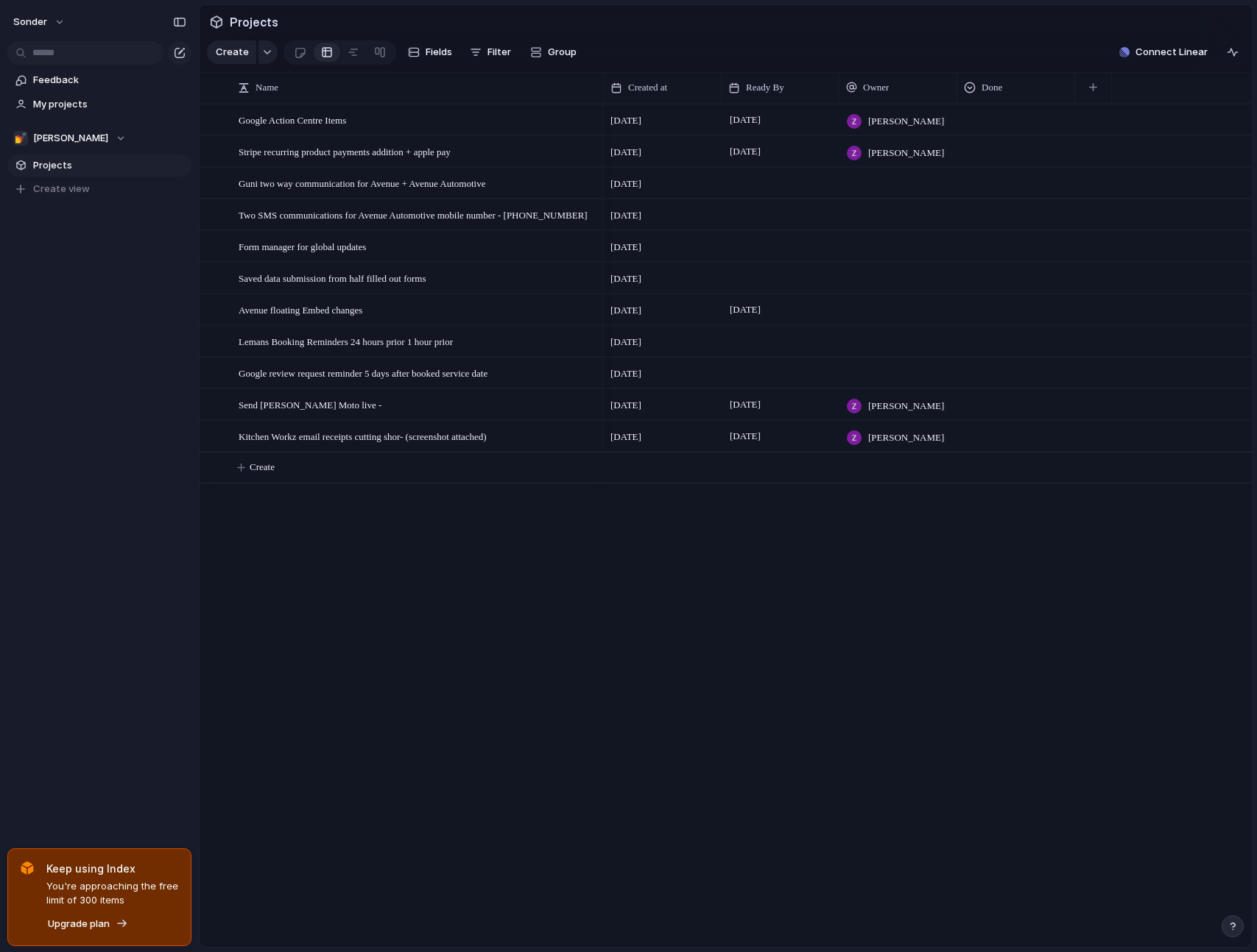
drag, startPoint x: 248, startPoint y: 87, endPoint x: 554, endPoint y: 601, distance: 598.2
click at [554, 601] on div "Name Created at Ready By Owner Done Google Action Centre Items Stripe recurring…" at bounding box center [725, 509] width 1052 height 875
click at [554, 601] on div "Google Action Centre Items Stripe recurring product payments addition + apple p…" at bounding box center [725, 525] width 1052 height 843
drag, startPoint x: 999, startPoint y: 595, endPoint x: 237, endPoint y: 61, distance: 930.5
click at [237, 61] on main "Projects Create Fields Filter Group Zoom Collapse Connect Linear Press ENTER to…" at bounding box center [725, 476] width 1053 height 943
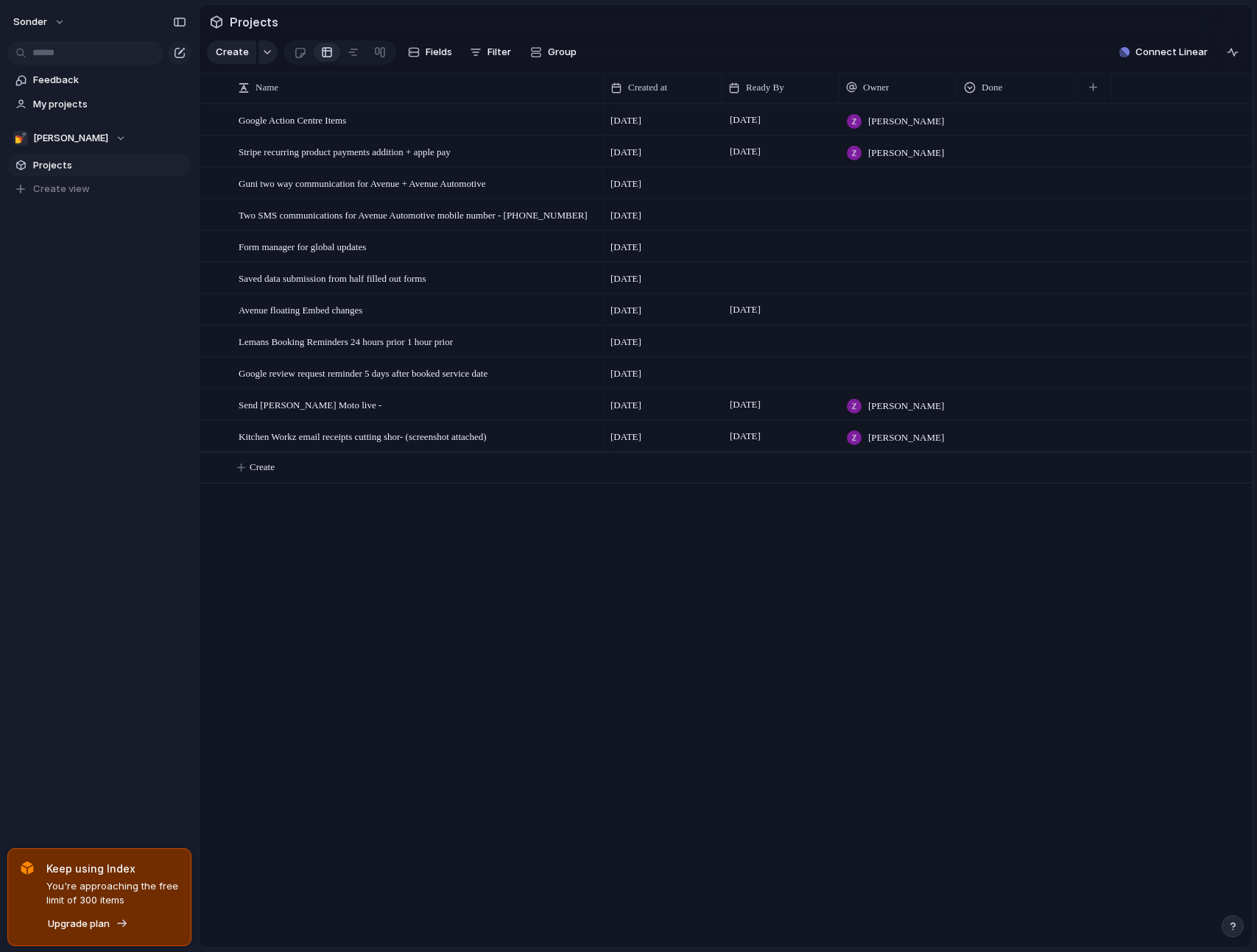
click at [326, 544] on div "Google Action Centre Items Stripe recurring product payments addition + apple p…" at bounding box center [725, 525] width 1052 height 843
drag, startPoint x: 405, startPoint y: 516, endPoint x: 247, endPoint y: 110, distance: 435.7
click at [247, 110] on div "Name Created at Ready By Owner Done Google Action Centre Items Stripe recurring…" at bounding box center [725, 509] width 1052 height 875
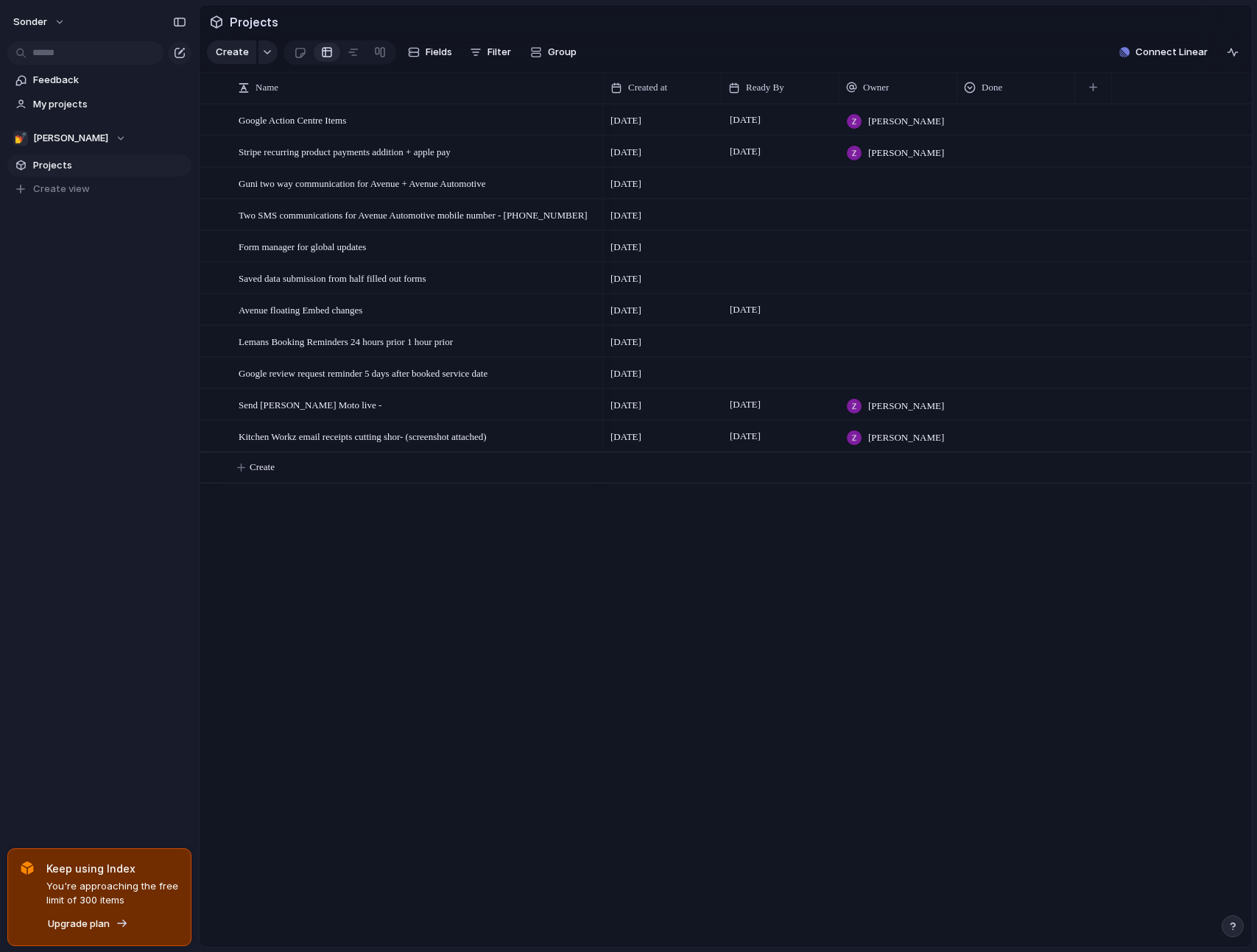
click at [407, 84] on div "Name" at bounding box center [417, 87] width 366 height 31
click at [445, 592] on div "Google Action Centre Items Stripe recurring product payments addition + apple p…" at bounding box center [725, 525] width 1052 height 843
